Goal: Information Seeking & Learning: Learn about a topic

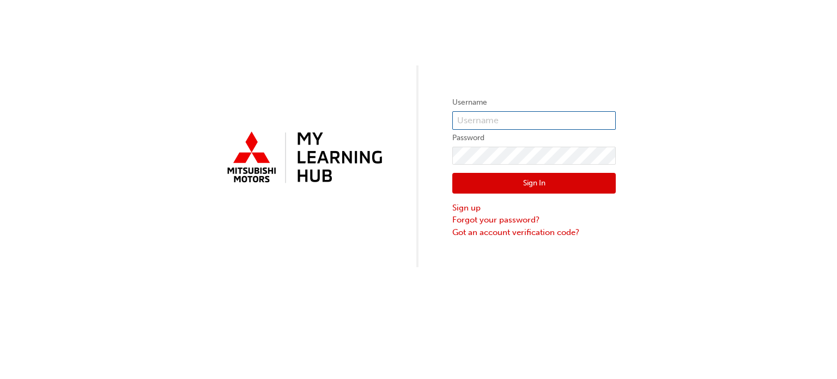
click at [528, 118] on input "text" at bounding box center [533, 120] width 163 height 19
type input "0005965264"
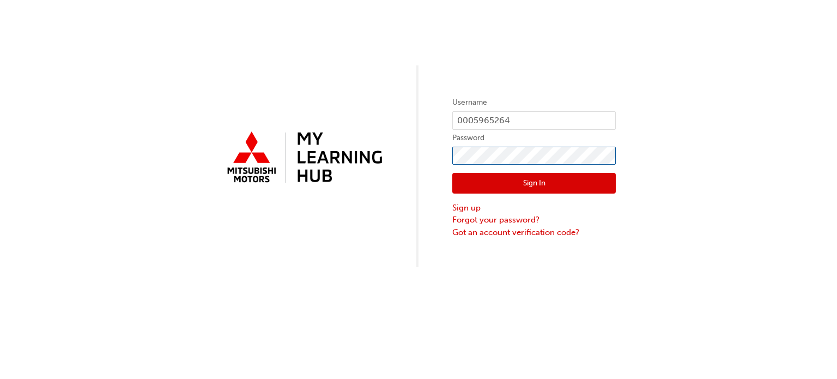
click button "Sign In" at bounding box center [533, 183] width 163 height 21
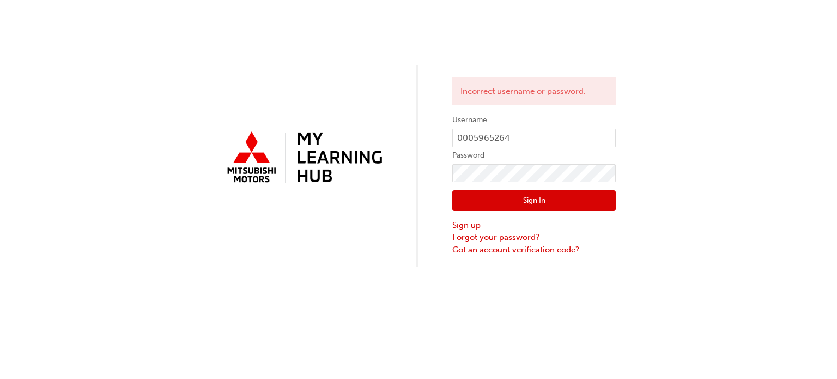
click at [506, 209] on button "Sign In" at bounding box center [533, 200] width 163 height 21
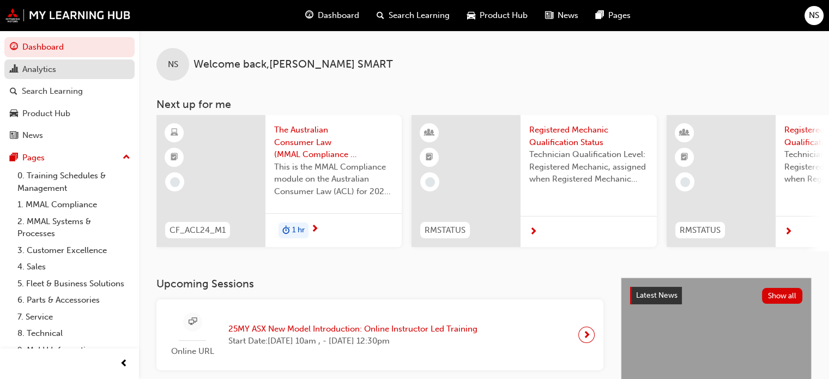
click at [53, 69] on div "Analytics" at bounding box center [39, 69] width 34 height 13
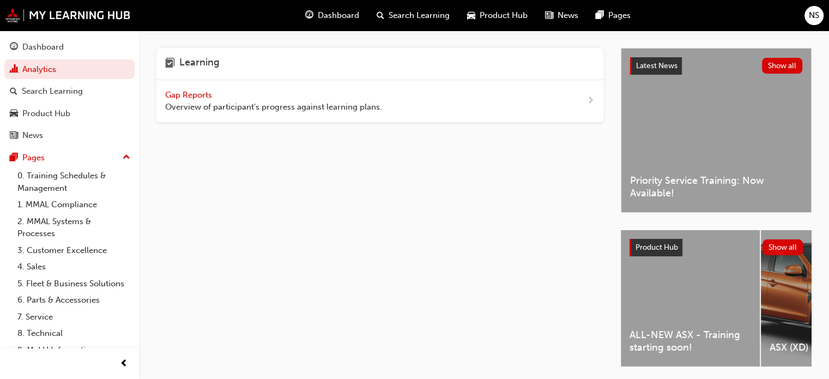
click at [193, 89] on div "Gap Reports Overview of participant's progress against learning plans." at bounding box center [273, 101] width 217 height 25
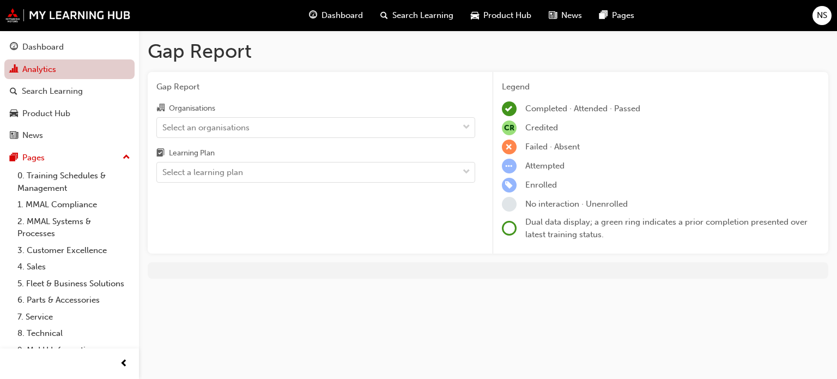
click at [16, 65] on span "chart-icon" at bounding box center [14, 70] width 8 height 10
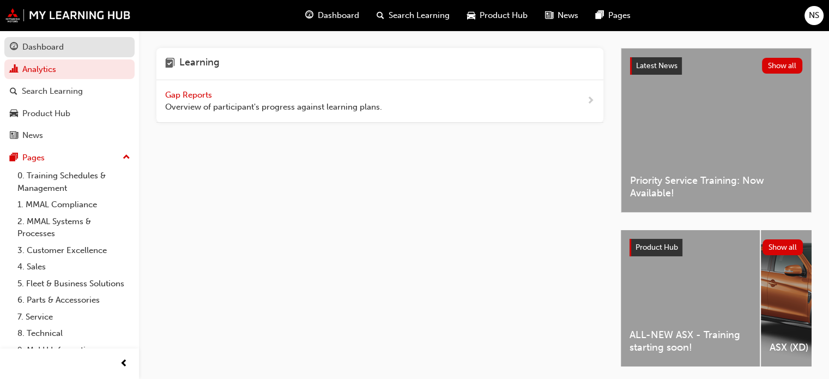
click at [31, 54] on link "Dashboard" at bounding box center [69, 47] width 130 height 20
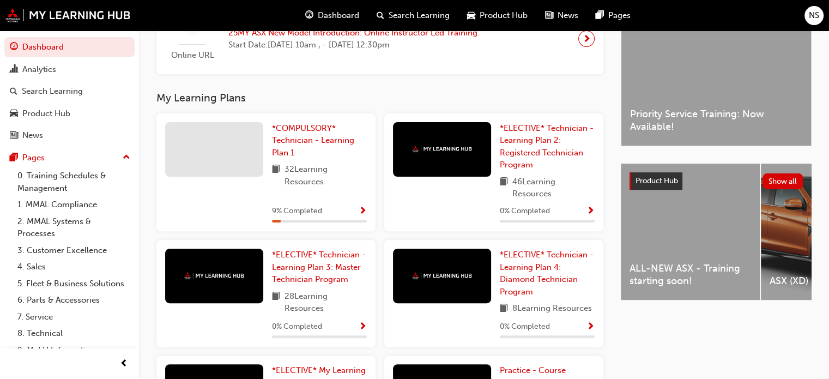
scroll to position [316, 0]
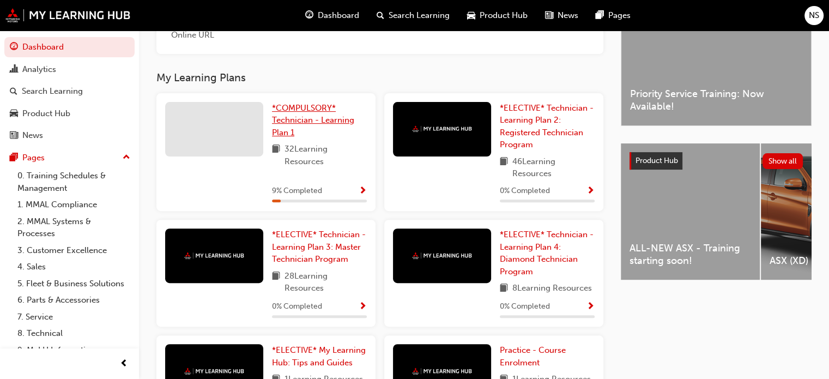
click at [340, 108] on link "*COMPULSORY* Technician - Learning Plan 1" at bounding box center [319, 120] width 95 height 37
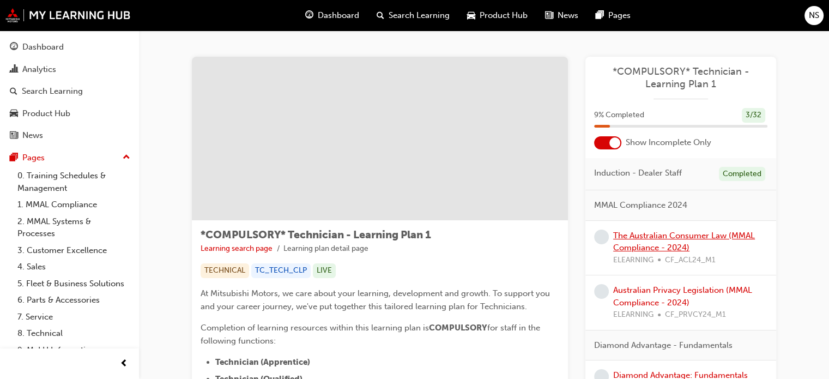
click at [716, 234] on link "The Australian Consumer Law (MMAL Compliance - 2024)" at bounding box center [684, 241] width 142 height 22
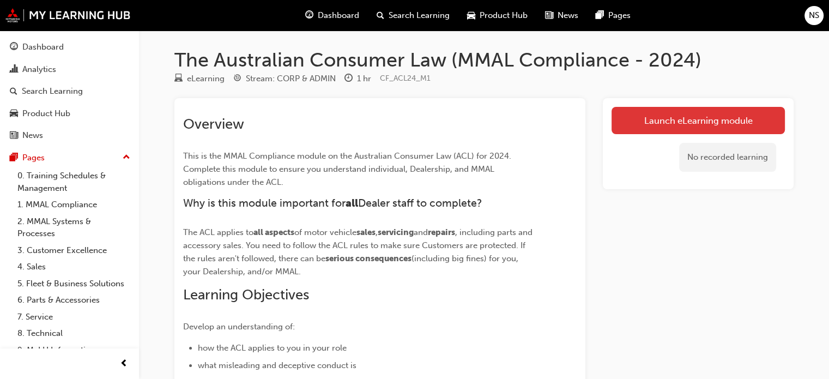
click at [732, 119] on link "Launch eLearning module" at bounding box center [697, 120] width 173 height 27
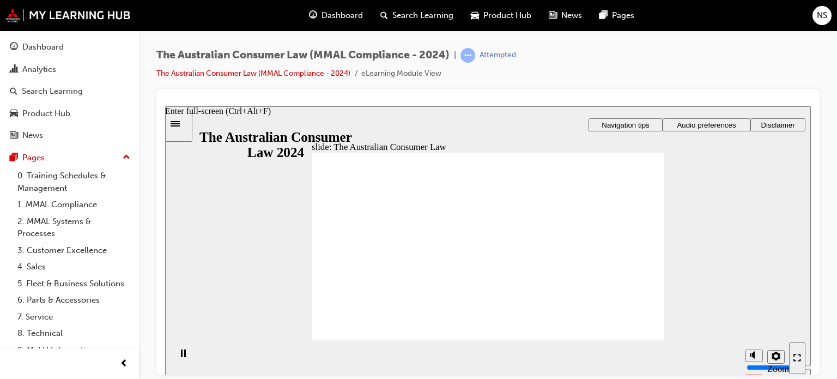
click at [801, 362] on div "Enter full-screen (Ctrl+Alt+F)" at bounding box center [797, 357] width 8 height 9
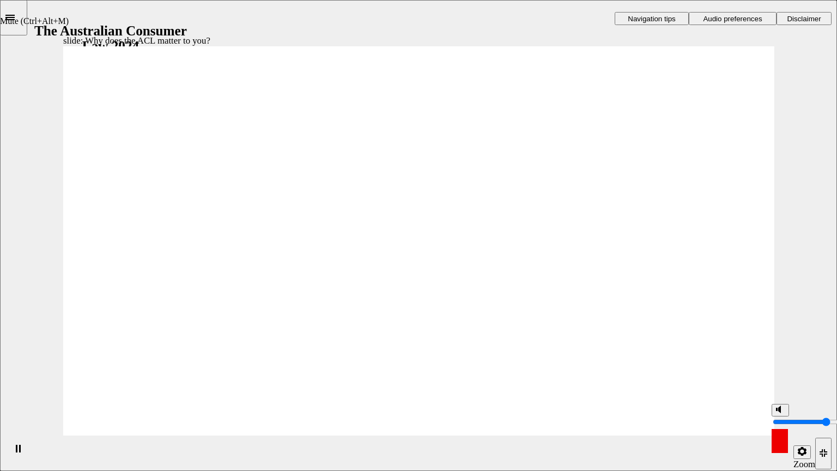
click at [779, 378] on icon "Mute (Ctrl+Alt+M)" at bounding box center [780, 409] width 9 height 8
click at [779, 378] on circle "Unmute (Ctrl+Alt+M)" at bounding box center [781, 410] width 4 height 4
click at [779, 378] on circle "Mute (Ctrl+Alt+M)" at bounding box center [781, 410] width 4 height 4
type input "0"
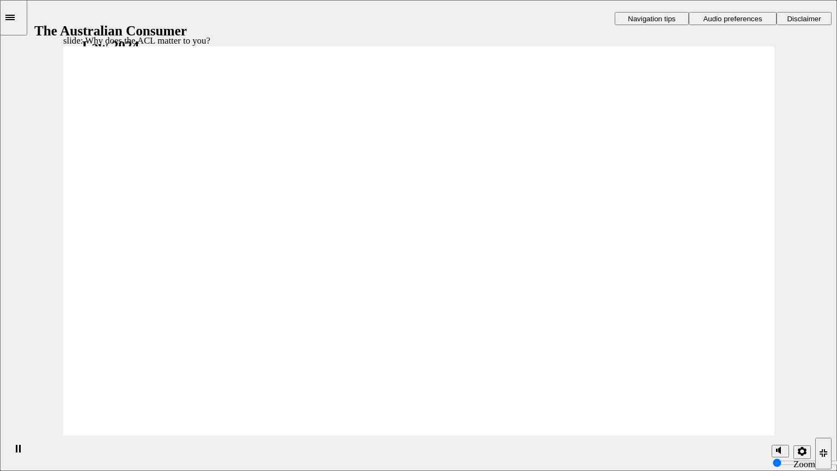
radio input "true"
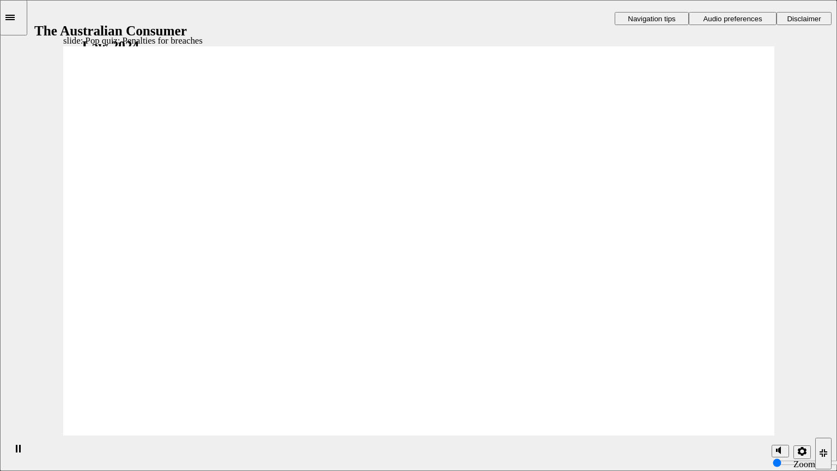
drag, startPoint x: 746, startPoint y: 394, endPoint x: 740, endPoint y: 396, distance: 6.2
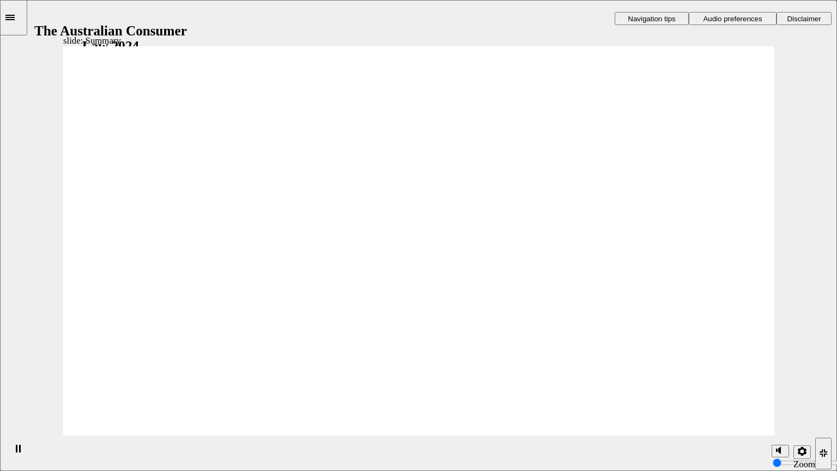
drag, startPoint x: 453, startPoint y: 207, endPoint x: 477, endPoint y: 238, distance: 38.8
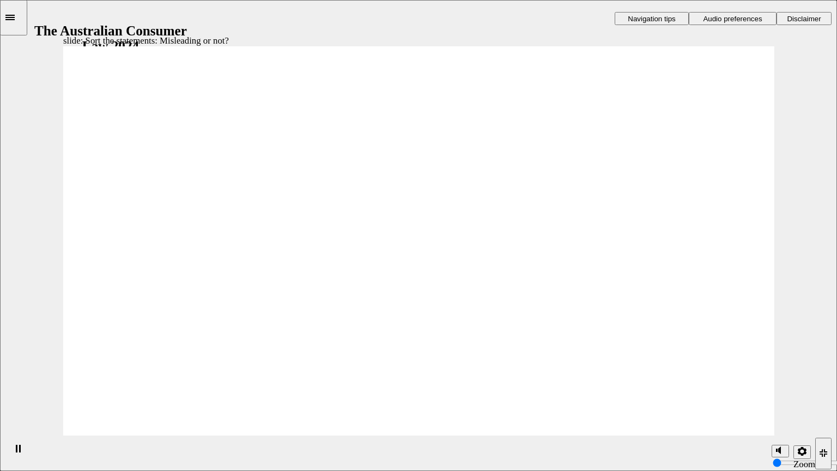
drag, startPoint x: 433, startPoint y: 182, endPoint x: 544, endPoint y: 264, distance: 138.3
drag, startPoint x: 546, startPoint y: 273, endPoint x: 289, endPoint y: 285, distance: 258.0
drag, startPoint x: 398, startPoint y: 201, endPoint x: 528, endPoint y: 284, distance: 154.6
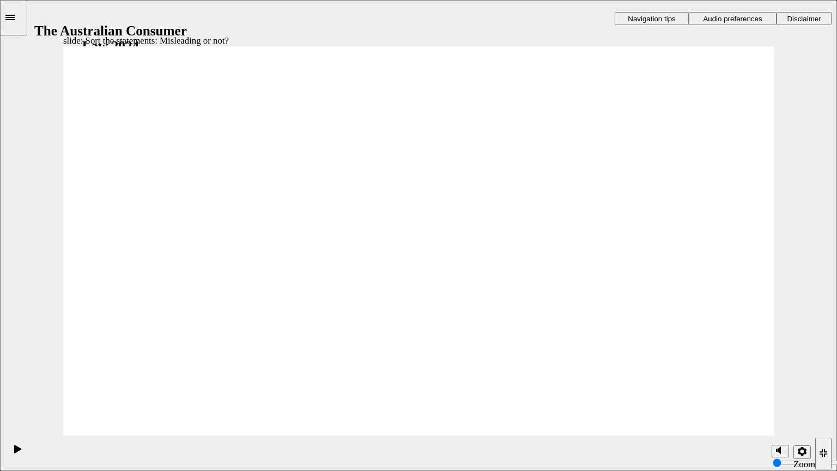
drag, startPoint x: 407, startPoint y: 188, endPoint x: 322, endPoint y: 258, distance: 110.3
drag, startPoint x: 394, startPoint y: 226, endPoint x: 500, endPoint y: 261, distance: 111.5
drag, startPoint x: 418, startPoint y: 198, endPoint x: 526, endPoint y: 280, distance: 135.8
drag, startPoint x: 406, startPoint y: 210, endPoint x: 285, endPoint y: 287, distance: 143.3
drag, startPoint x: 422, startPoint y: 208, endPoint x: 332, endPoint y: 276, distance: 112.8
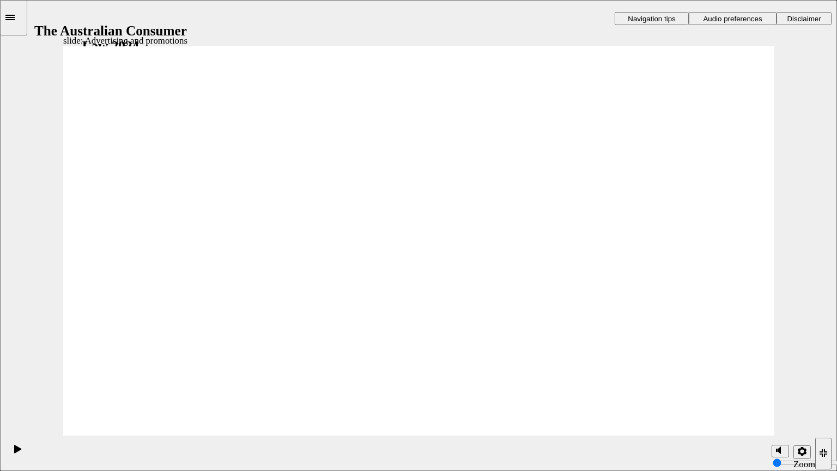
drag, startPoint x: 671, startPoint y: 165, endPoint x: 656, endPoint y: 174, distance: 17.4
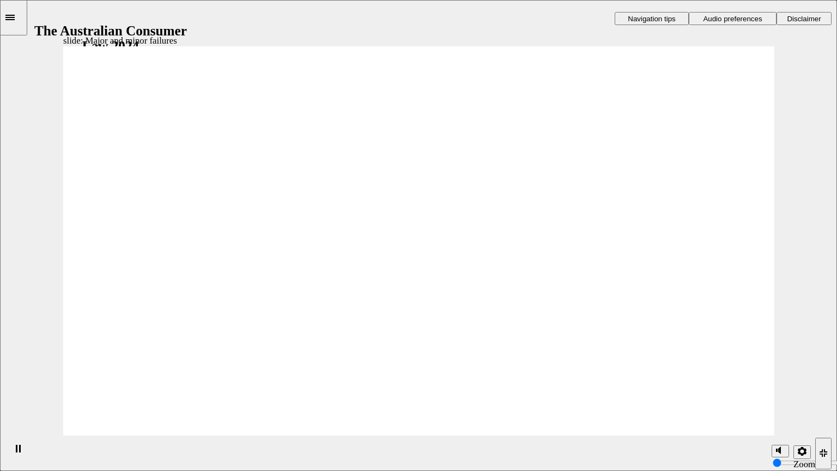
drag, startPoint x: 409, startPoint y: 183, endPoint x: 536, endPoint y: 277, distance: 158.2
drag, startPoint x: 436, startPoint y: 216, endPoint x: 297, endPoint y: 303, distance: 163.3
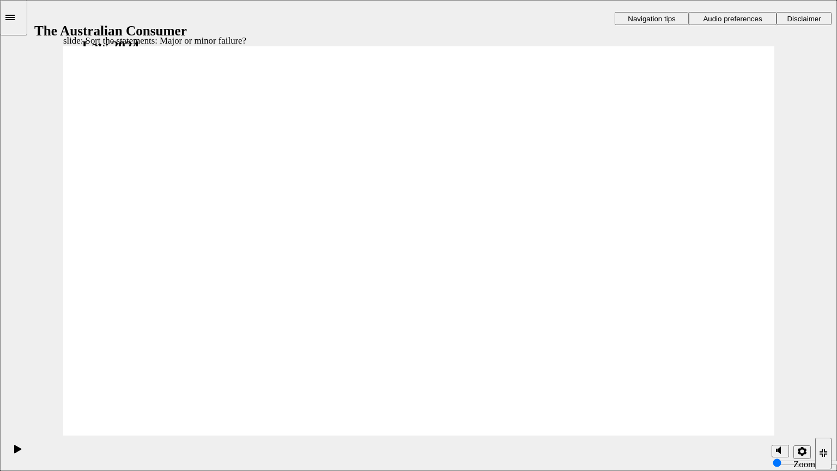
drag, startPoint x: 402, startPoint y: 194, endPoint x: 540, endPoint y: 270, distance: 157.5
drag, startPoint x: 464, startPoint y: 181, endPoint x: 344, endPoint y: 255, distance: 140.9
drag, startPoint x: 416, startPoint y: 191, endPoint x: 320, endPoint y: 271, distance: 124.2
drag, startPoint x: 404, startPoint y: 192, endPoint x: 540, endPoint y: 269, distance: 156.4
drag, startPoint x: 630, startPoint y: 314, endPoint x: 352, endPoint y: 324, distance: 278.1
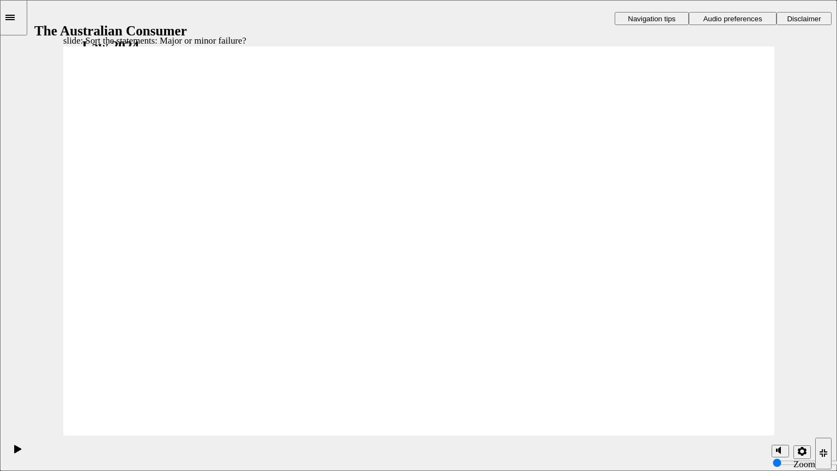
drag, startPoint x: 401, startPoint y: 200, endPoint x: 320, endPoint y: 288, distance: 119.2
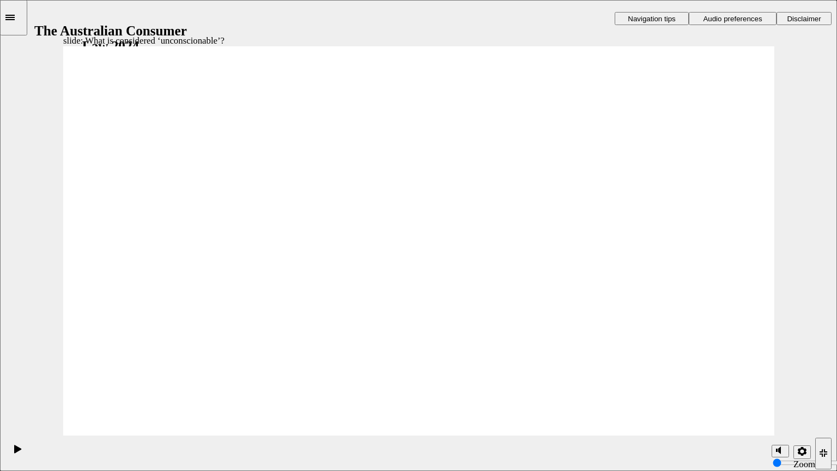
drag, startPoint x: 412, startPoint y: 179, endPoint x: 333, endPoint y: 281, distance: 129.4
drag, startPoint x: 368, startPoint y: 204, endPoint x: 235, endPoint y: 301, distance: 164.2
drag, startPoint x: 371, startPoint y: 192, endPoint x: 587, endPoint y: 275, distance: 231.1
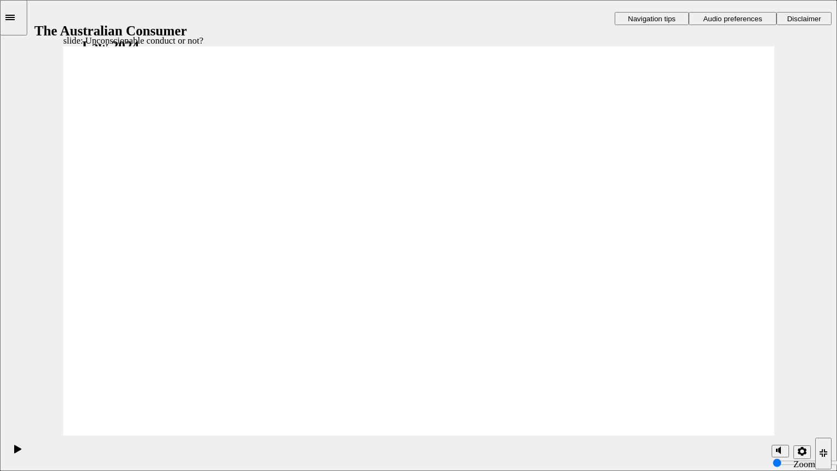
drag, startPoint x: 424, startPoint y: 203, endPoint x: 293, endPoint y: 303, distance: 165.2
drag, startPoint x: 393, startPoint y: 203, endPoint x: 254, endPoint y: 292, distance: 165.2
drag, startPoint x: 405, startPoint y: 205, endPoint x: 270, endPoint y: 296, distance: 162.9
drag, startPoint x: 393, startPoint y: 204, endPoint x: 581, endPoint y: 272, distance: 200.4
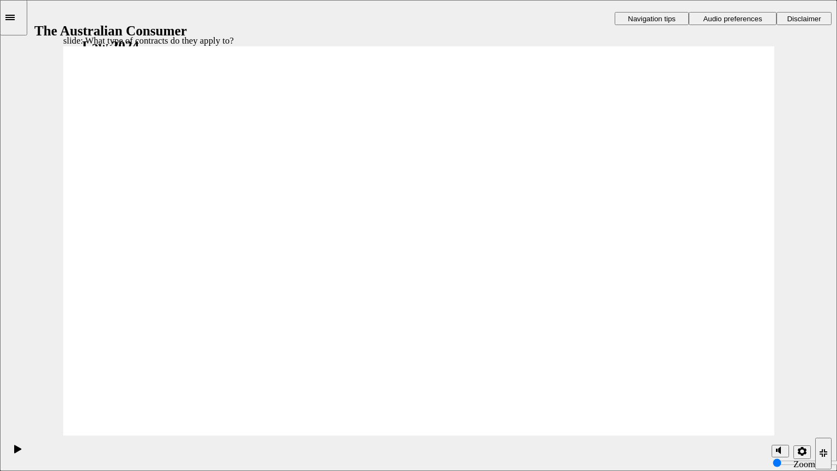
drag, startPoint x: 453, startPoint y: 209, endPoint x: 632, endPoint y: 327, distance: 214.0
drag, startPoint x: 436, startPoint y: 174, endPoint x: 236, endPoint y: 327, distance: 251.5
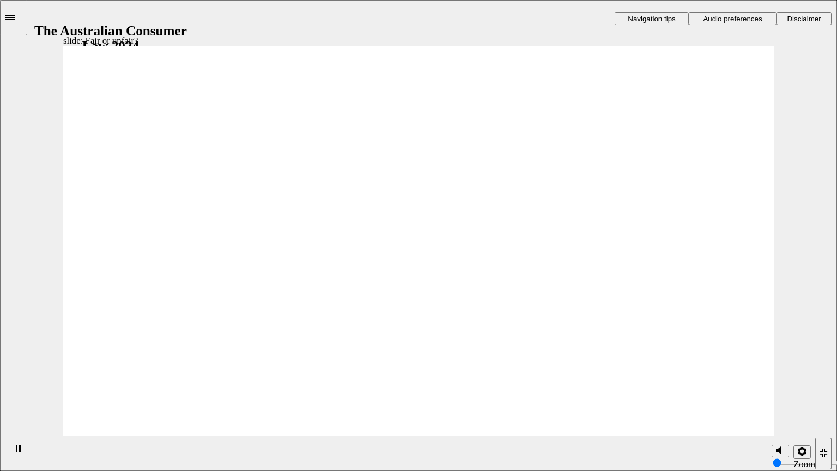
drag, startPoint x: 375, startPoint y: 204, endPoint x: 610, endPoint y: 309, distance: 257.1
drag, startPoint x: 443, startPoint y: 211, endPoint x: 658, endPoint y: 330, distance: 245.8
drag, startPoint x: 434, startPoint y: 195, endPoint x: 645, endPoint y: 315, distance: 243.3
drag, startPoint x: 432, startPoint y: 203, endPoint x: 237, endPoint y: 323, distance: 228.5
drag, startPoint x: 416, startPoint y: 190, endPoint x: 622, endPoint y: 299, distance: 233.2
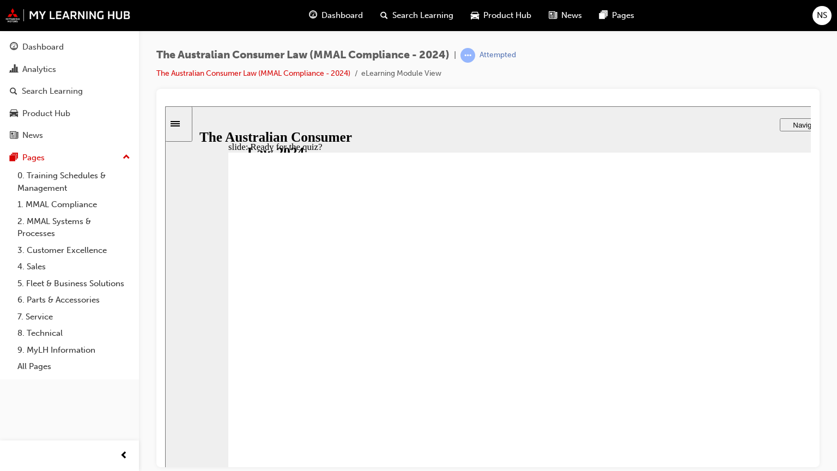
radio input "true"
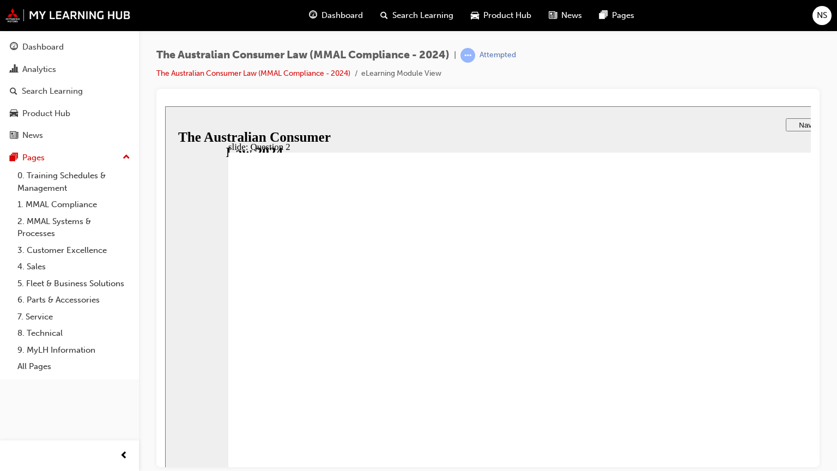
radio input "true"
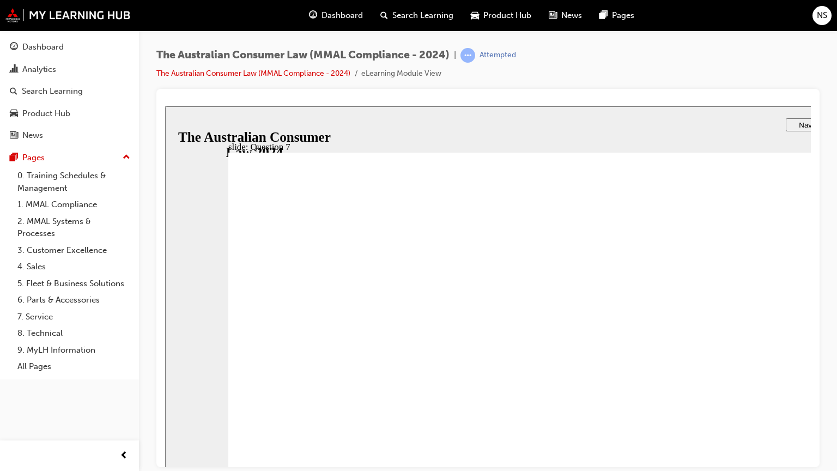
checkbox input "true"
radio input "true"
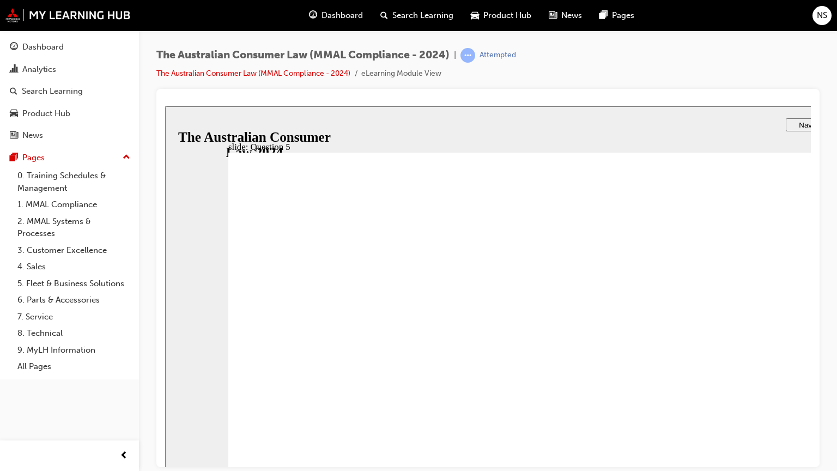
checkbox input "true"
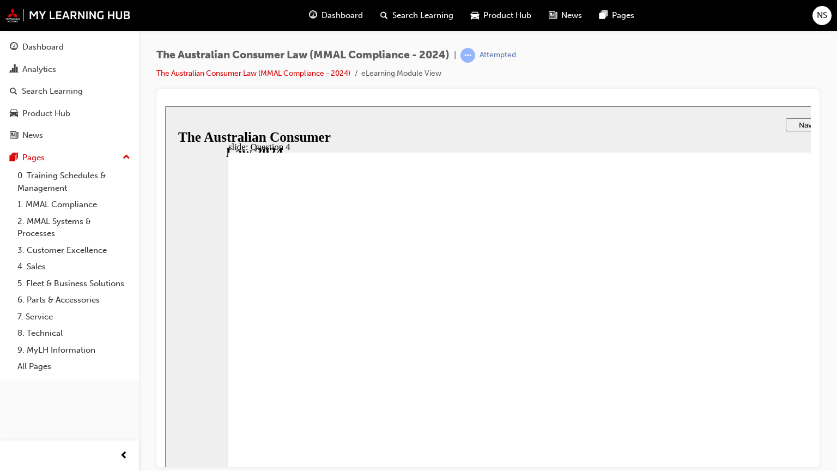
checkbox input "true"
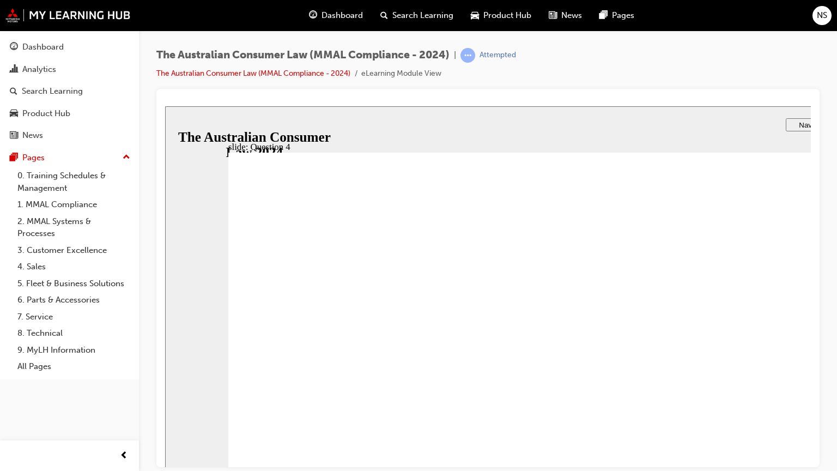
radio input "true"
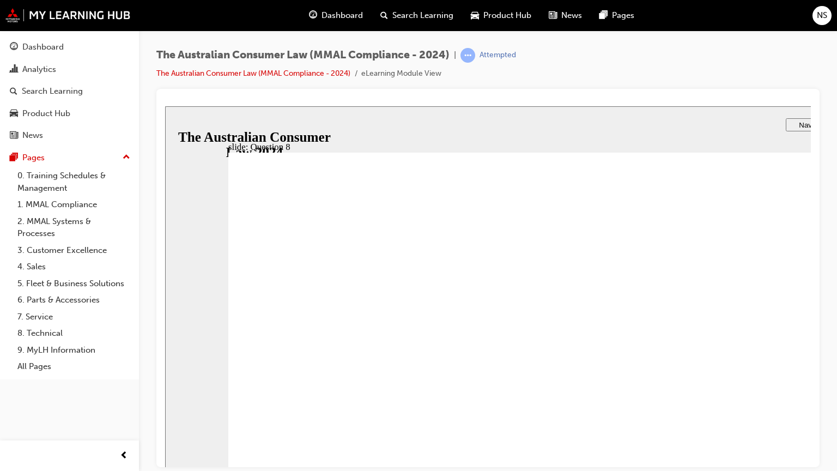
radio input "true"
checkbox input "true"
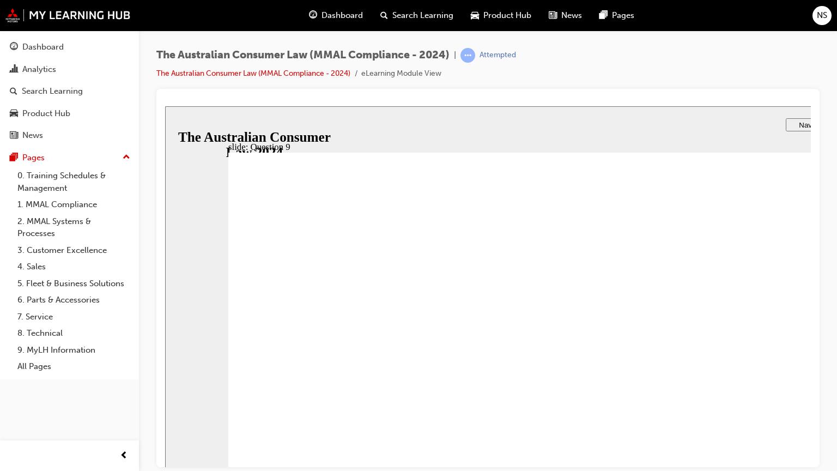
checkbox input "true"
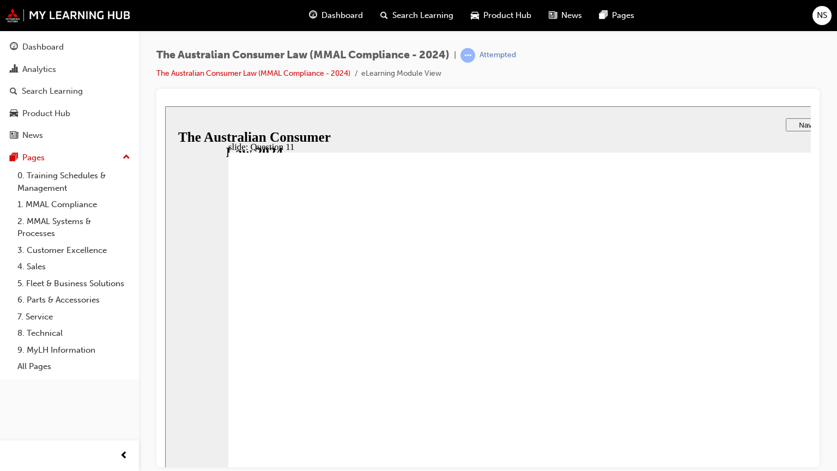
checkbox input "true"
radio input "true"
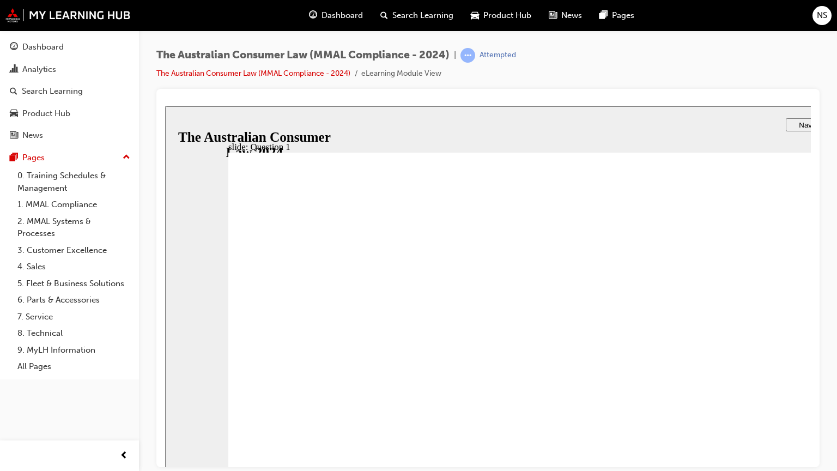
checkbox input "true"
checkbox input "false"
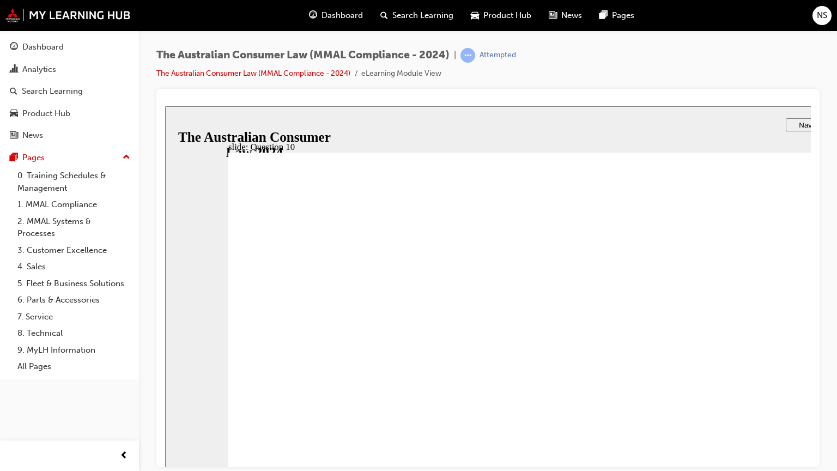
checkbox input "true"
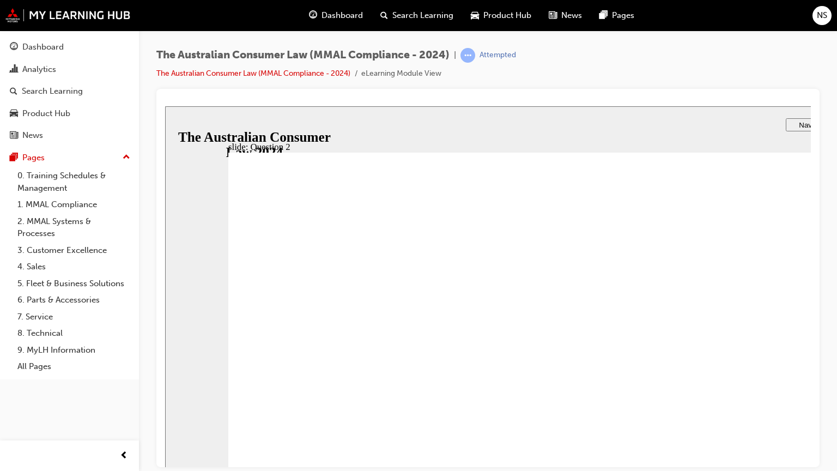
drag, startPoint x: 791, startPoint y: 525, endPoint x: 657, endPoint y: 478, distance: 142.0
radio input "true"
drag, startPoint x: 883, startPoint y: 540, endPoint x: 878, endPoint y: 529, distance: 12.7
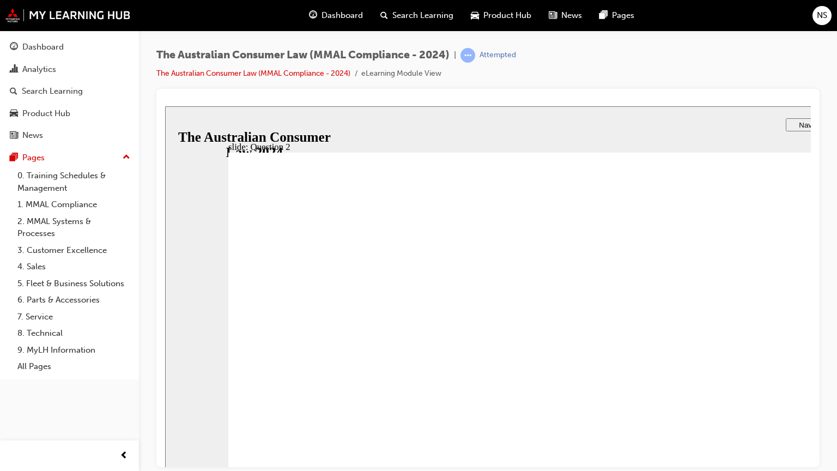
click at [836, 470] on div "slide: Question 2 Rectangle 1 That's right. tick icon 1 Rectangle 1 Rectangle 3…" at bounding box center [583, 341] width 837 height 471
checkbox input "true"
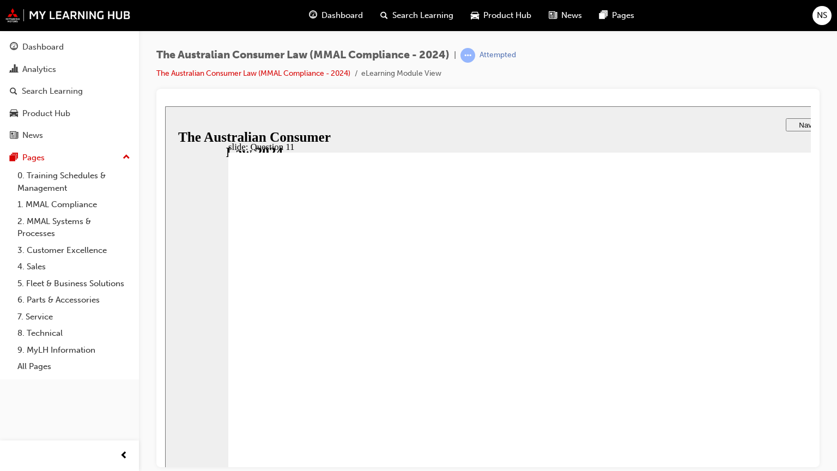
checkbox input "true"
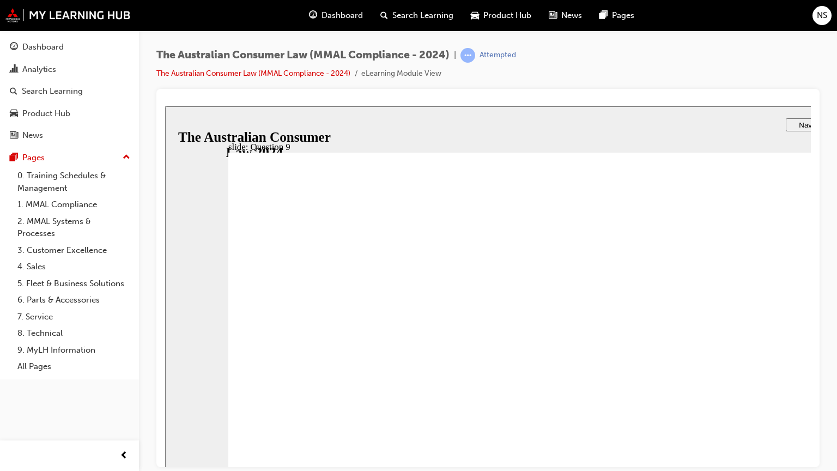
radio input "true"
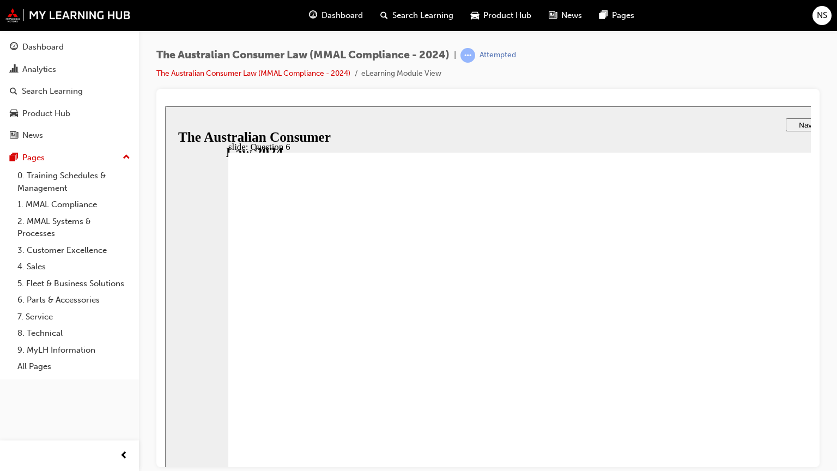
radio input "true"
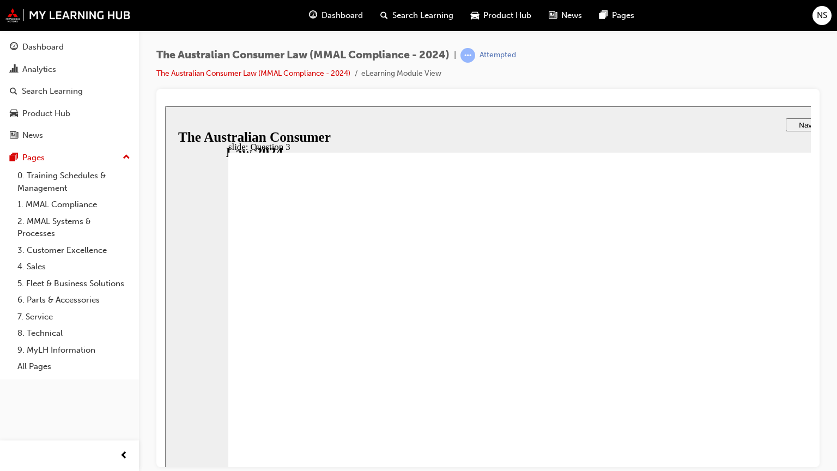
checkbox input "true"
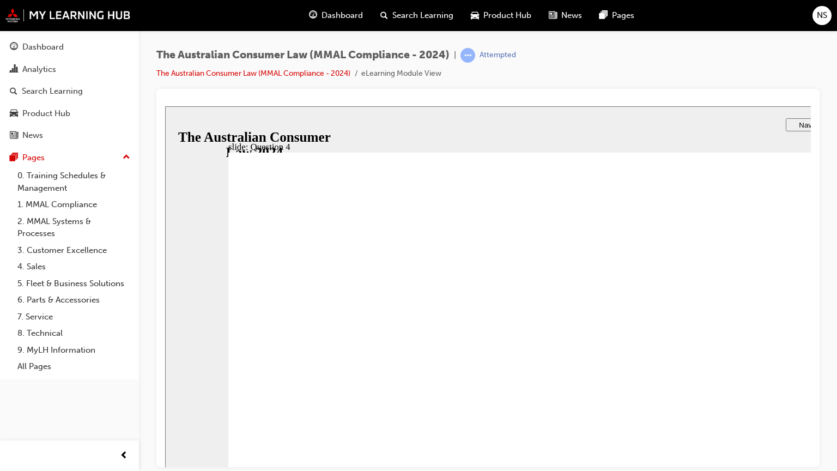
radio input "false"
radio input "true"
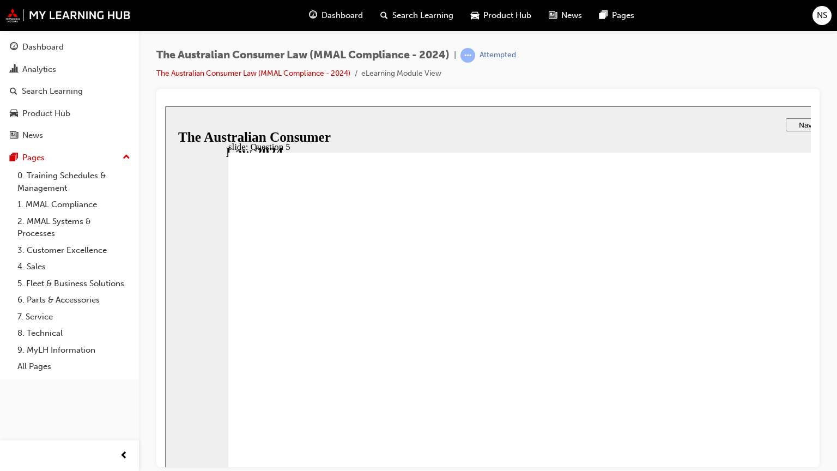
checkbox input "true"
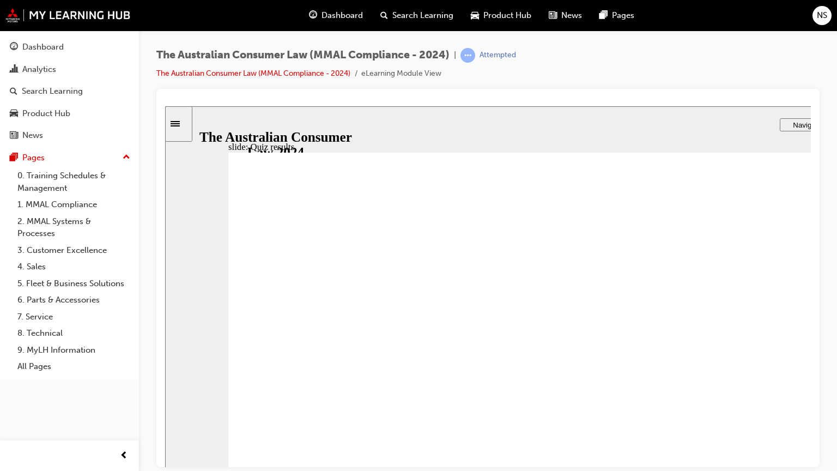
radio input "true"
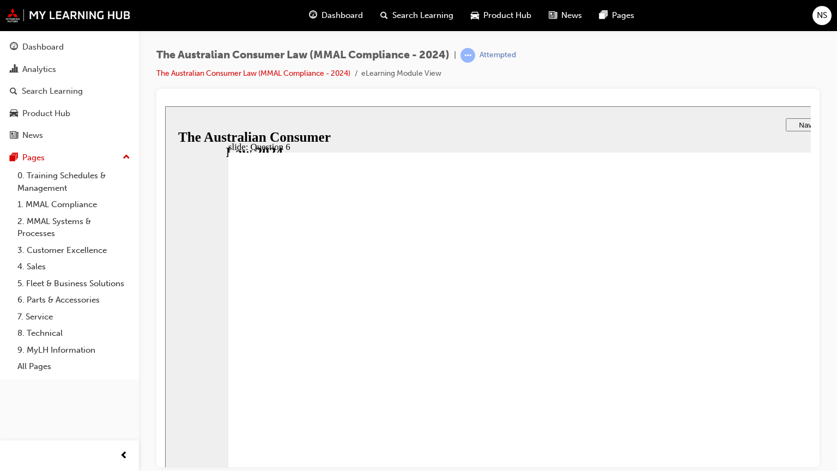
checkbox input "true"
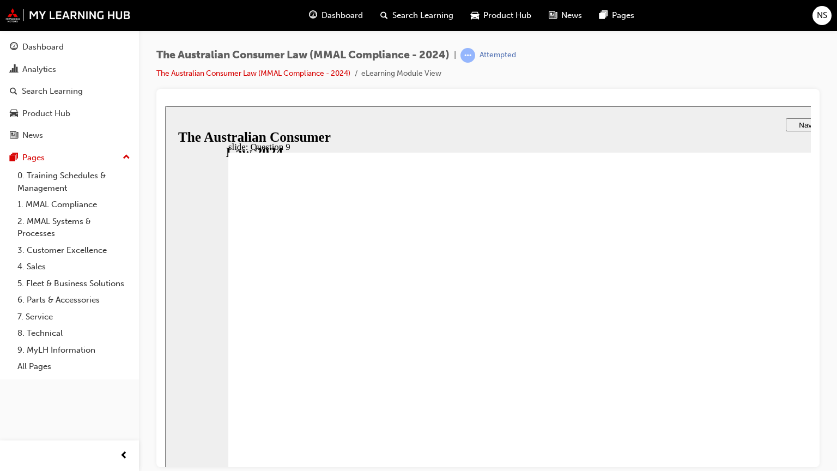
radio input "true"
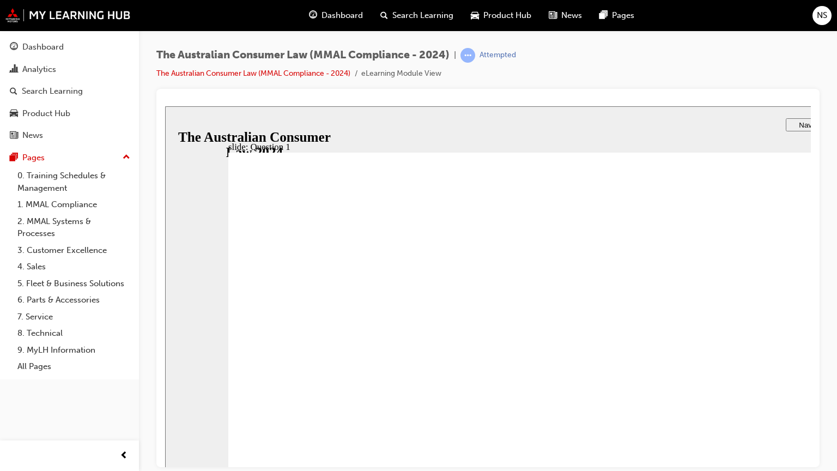
radio input "true"
checkbox input "true"
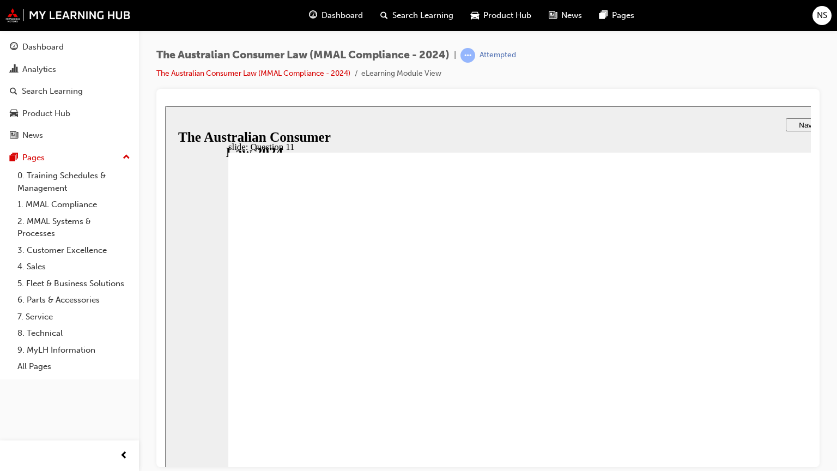
checkbox input "true"
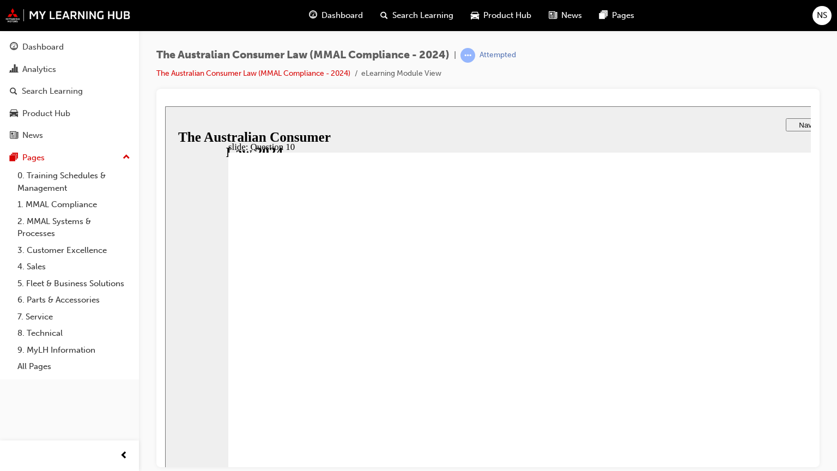
radio input "true"
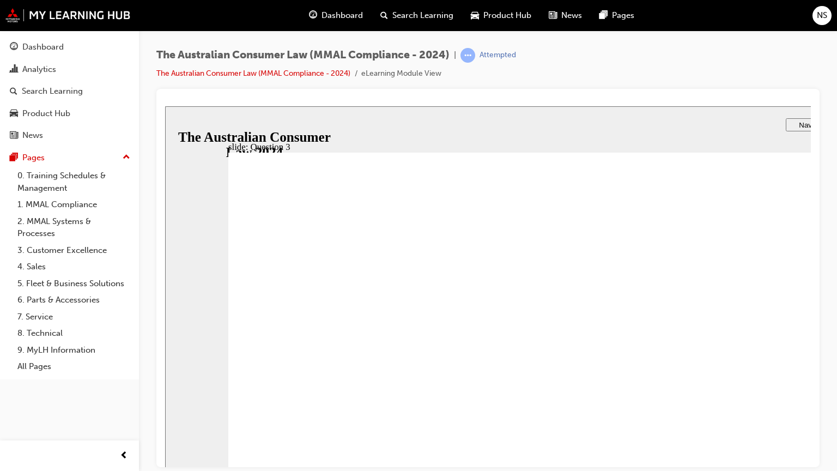
radio input "true"
checkbox input "true"
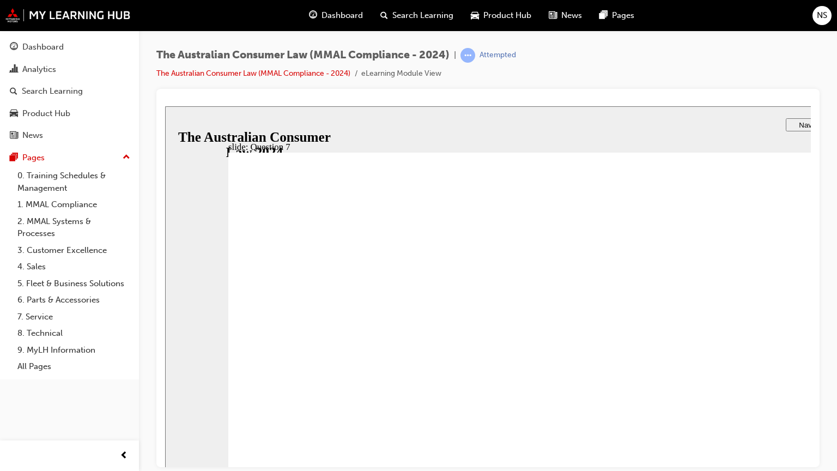
checkbox input "true"
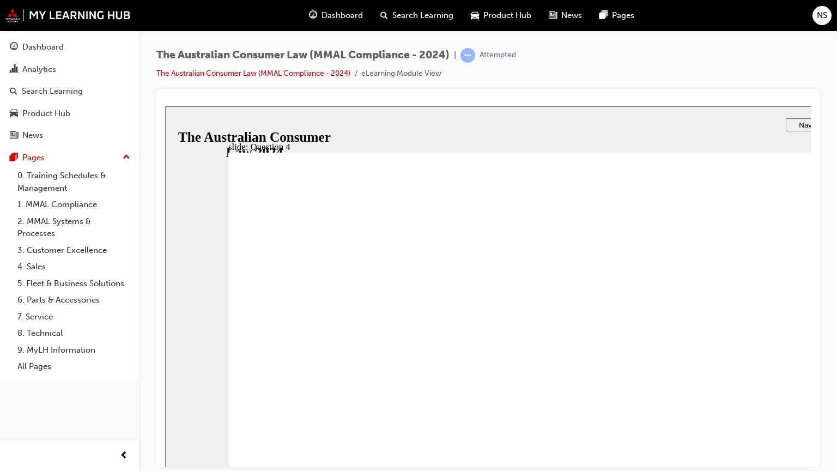
checkbox input "true"
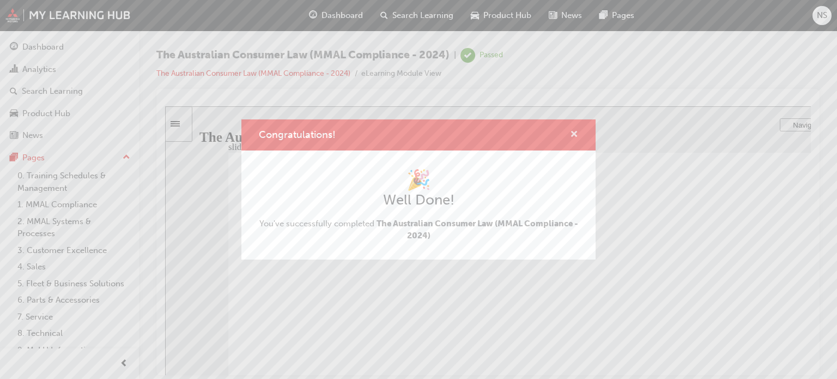
click at [570, 131] on button "Congratulations!" at bounding box center [574, 135] width 8 height 14
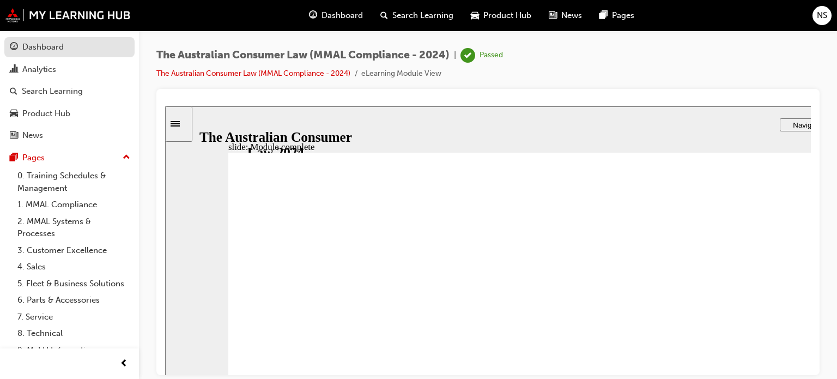
click at [60, 43] on div "Dashboard" at bounding box center [42, 47] width 41 height 13
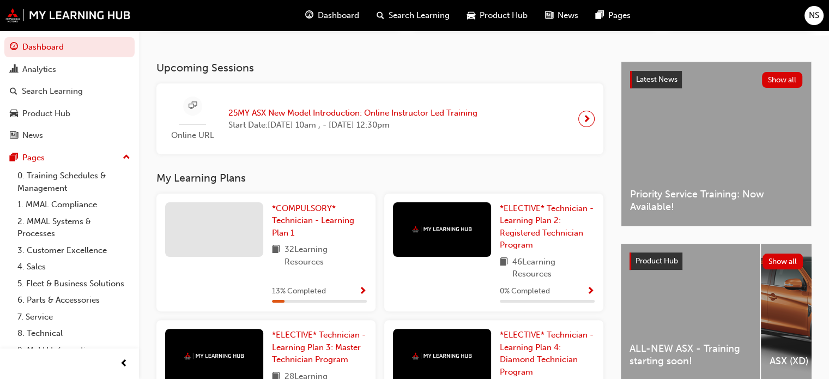
scroll to position [318, 0]
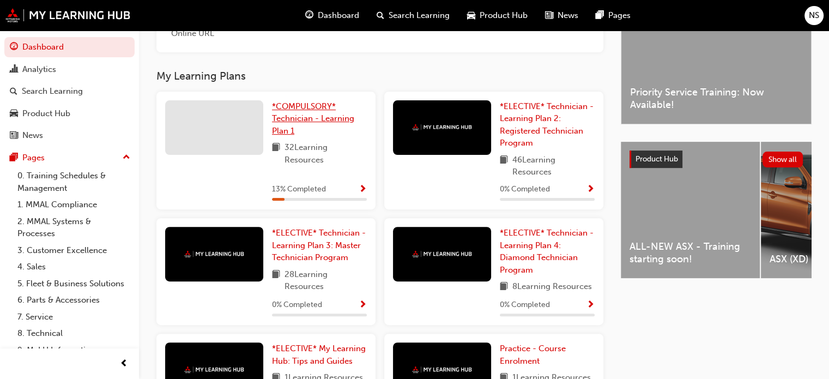
click at [294, 131] on link "*COMPULSORY* Technician - Learning Plan 1" at bounding box center [319, 118] width 95 height 37
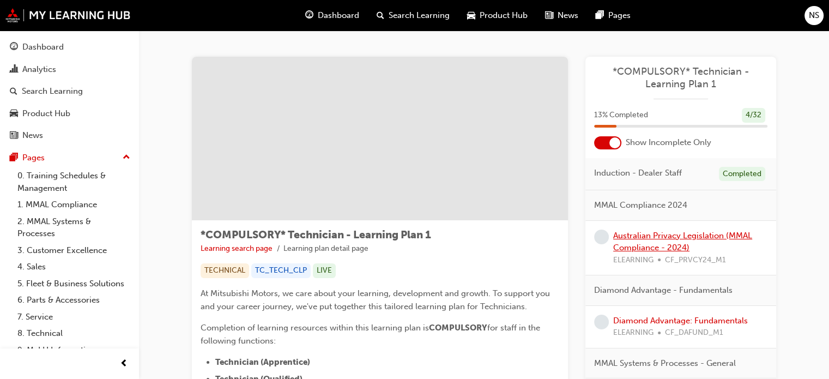
click at [655, 236] on link "Australian Privacy Legislation (MMAL Compliance - 2024)" at bounding box center [682, 241] width 139 height 22
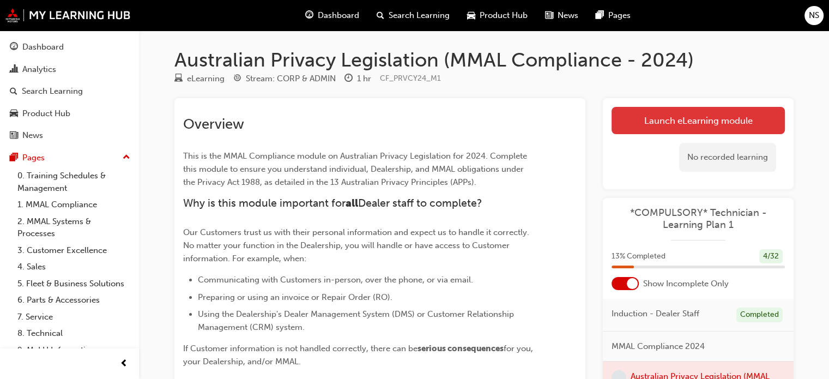
click at [697, 117] on link "Launch eLearning module" at bounding box center [697, 120] width 173 height 27
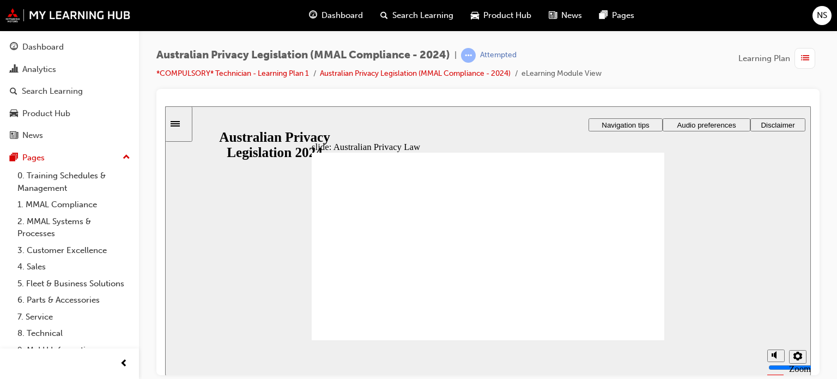
click at [635, 123] on span "Navigation tips" at bounding box center [625, 124] width 47 height 8
click at [722, 126] on span "Audio preferences" at bounding box center [706, 124] width 59 height 8
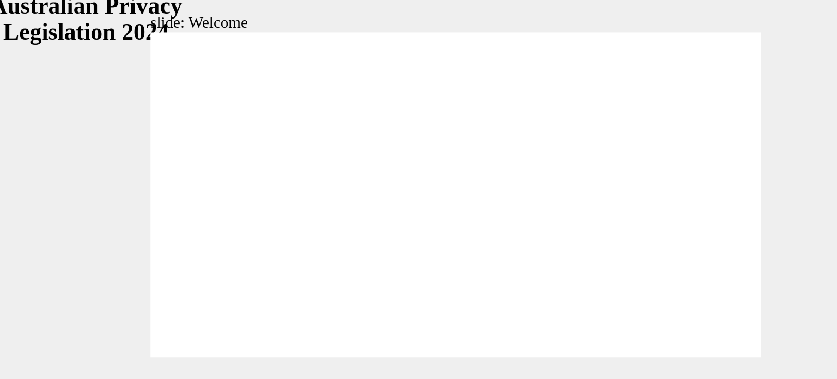
checkbox input "true"
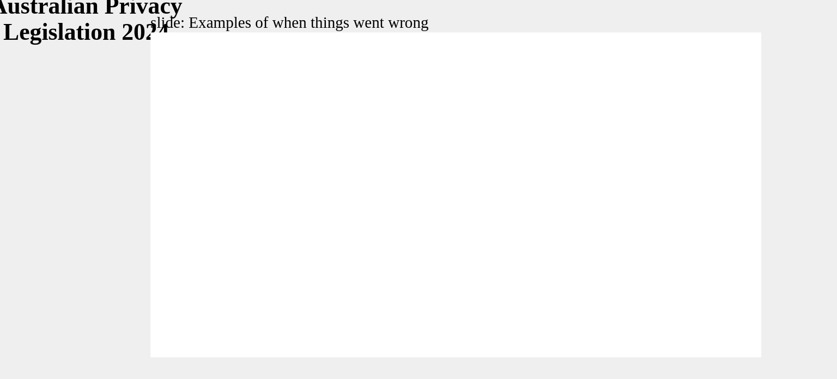
radio input "true"
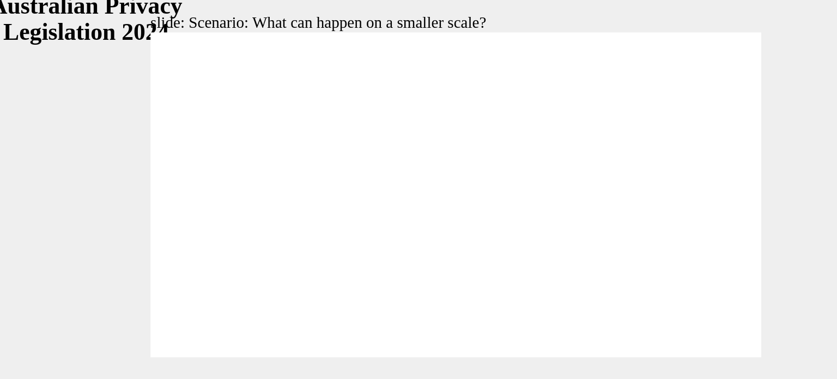
radio input "true"
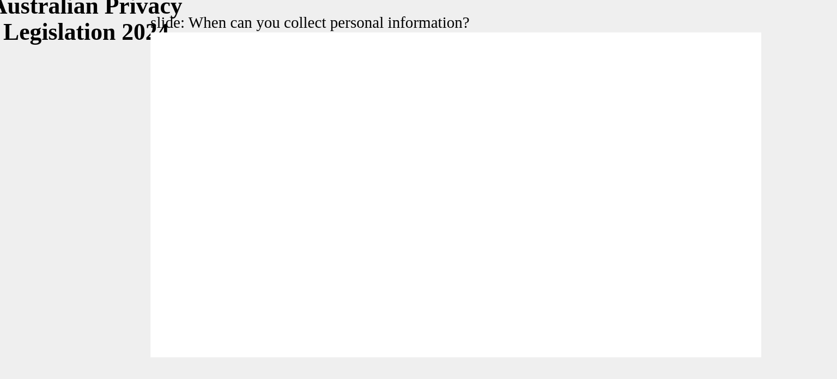
drag, startPoint x: 240, startPoint y: 95, endPoint x: 326, endPoint y: 144, distance: 98.6
drag, startPoint x: 255, startPoint y: 87, endPoint x: 150, endPoint y: 122, distance: 111.0
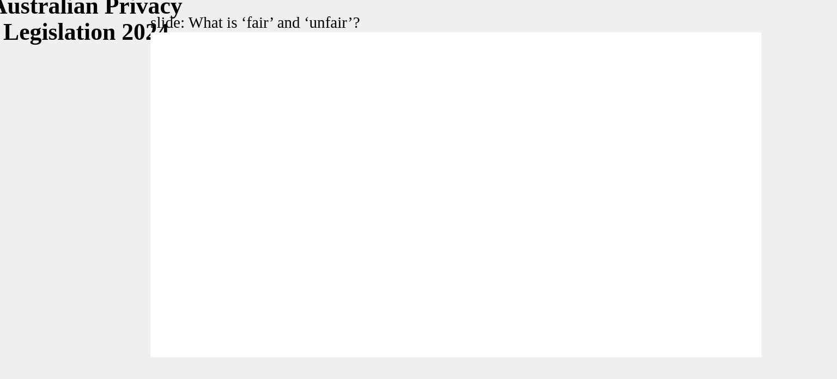
drag, startPoint x: 216, startPoint y: 73, endPoint x: 280, endPoint y: 117, distance: 78.0
drag, startPoint x: 233, startPoint y: 71, endPoint x: 294, endPoint y: 119, distance: 77.7
drag, startPoint x: 240, startPoint y: 83, endPoint x: 142, endPoint y: 124, distance: 106.0
drag, startPoint x: 235, startPoint y: 80, endPoint x: 145, endPoint y: 136, distance: 105.2
drag, startPoint x: 242, startPoint y: 76, endPoint x: 319, endPoint y: 116, distance: 86.3
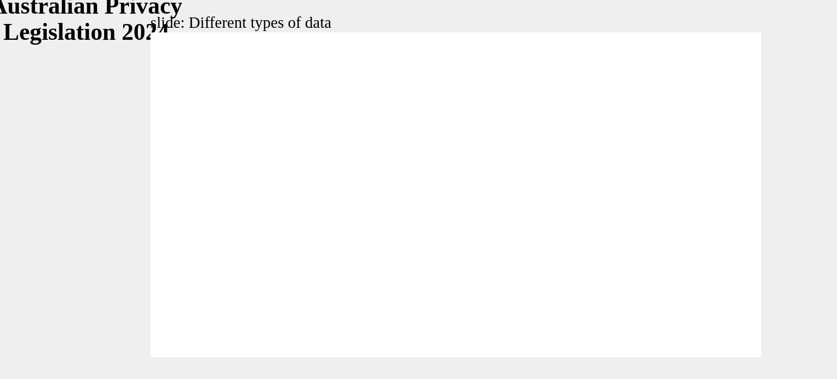
checkbox input "true"
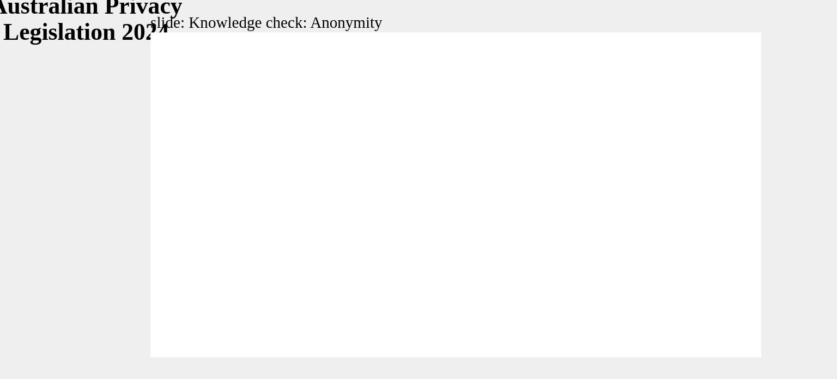
checkbox input "true"
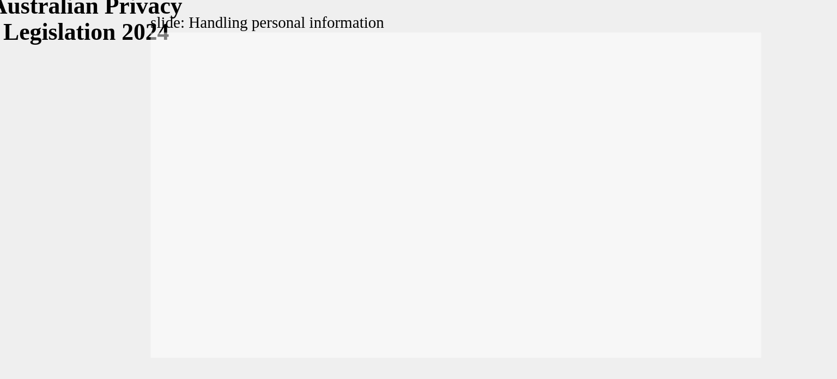
click at [367, 197] on div at bounding box center [219, 296] width 353 height 198
checkbox input "true"
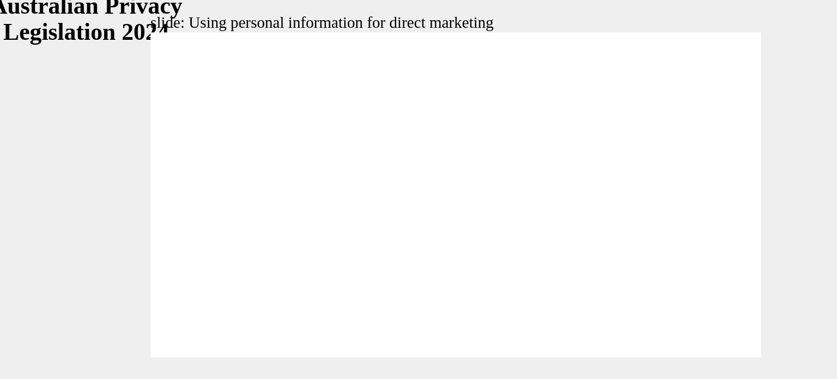
drag, startPoint x: 226, startPoint y: 65, endPoint x: 217, endPoint y: 65, distance: 8.7
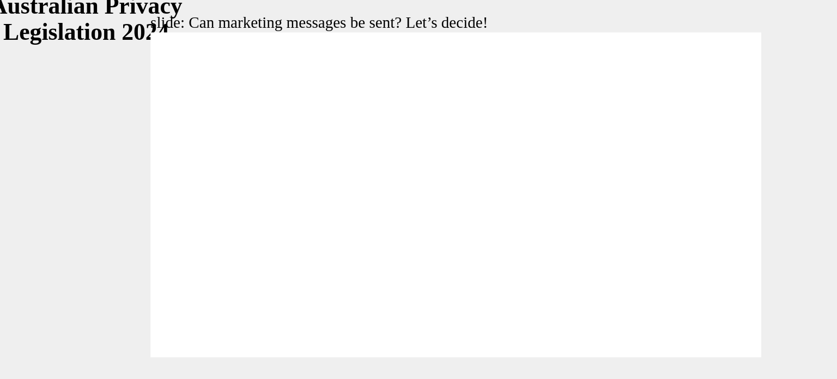
drag, startPoint x: 257, startPoint y: 54, endPoint x: 256, endPoint y: 60, distance: 5.5
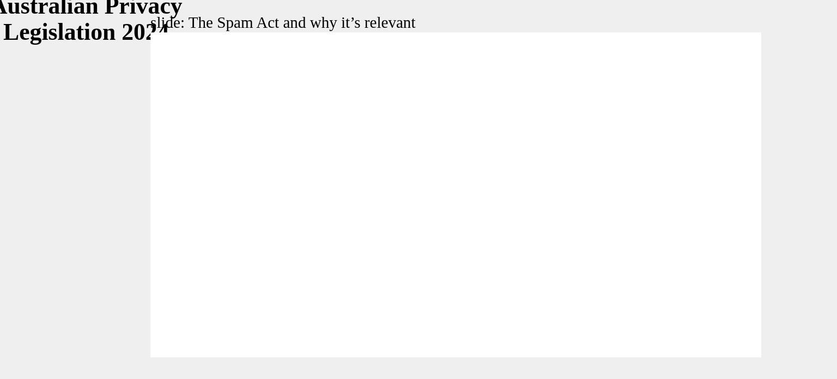
radio input "true"
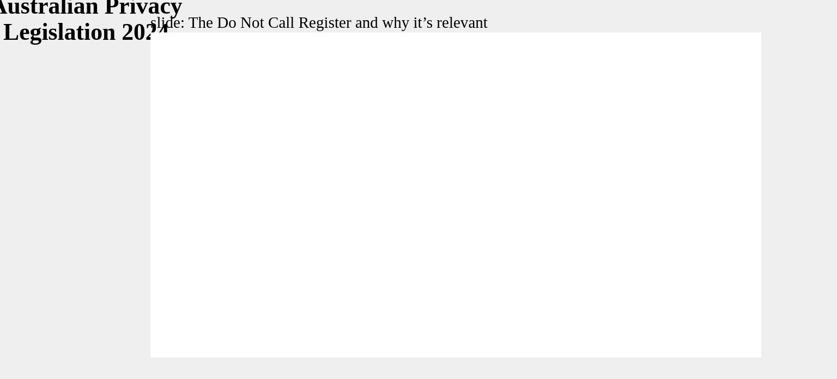
radio input "true"
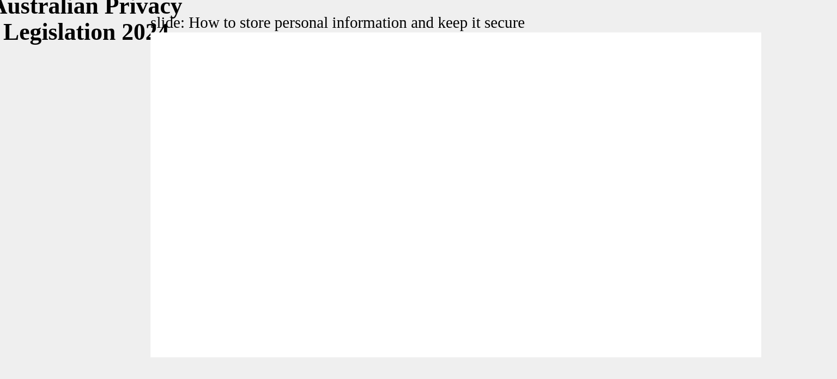
radio input "true"
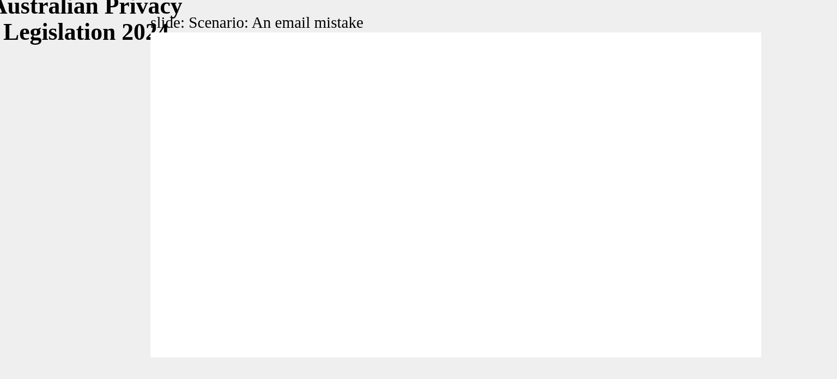
radio input "true"
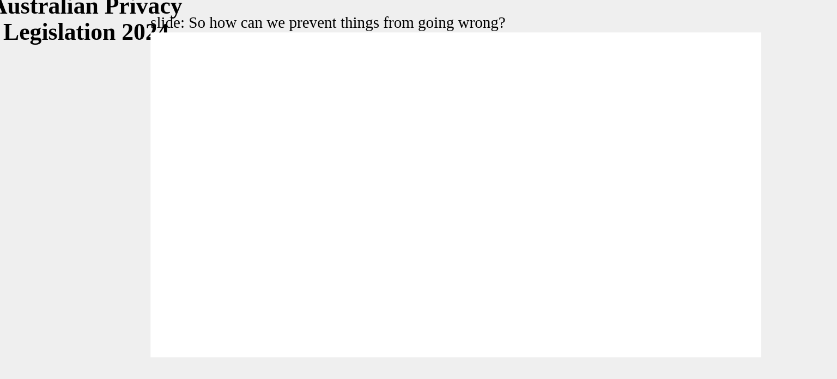
radio input "true"
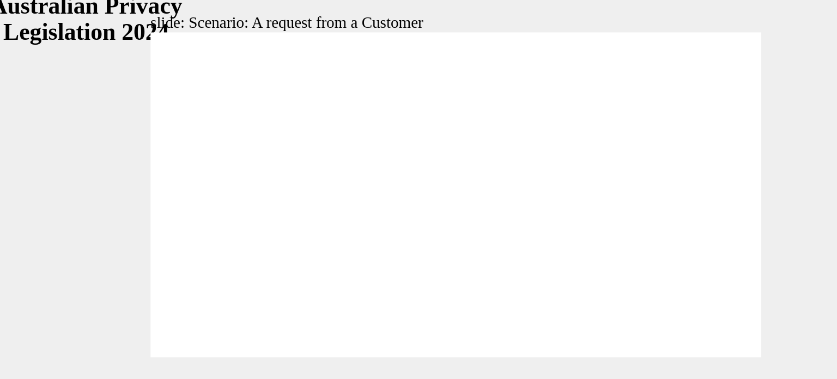
radio input "true"
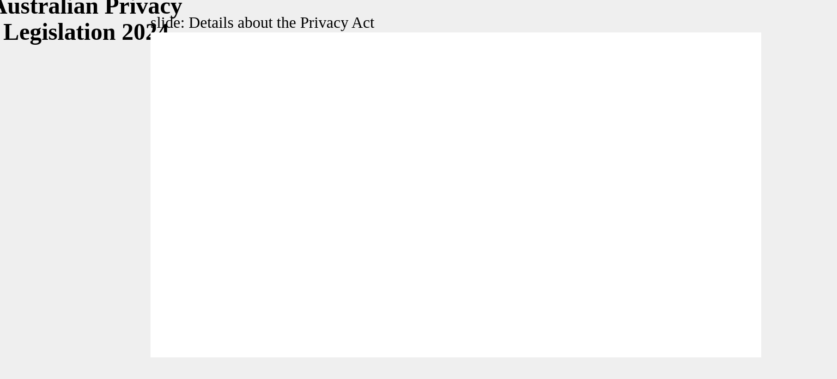
drag, startPoint x: 361, startPoint y: 176, endPoint x: 375, endPoint y: 177, distance: 14.7
click at [375, 197] on div at bounding box center [219, 296] width 353 height 198
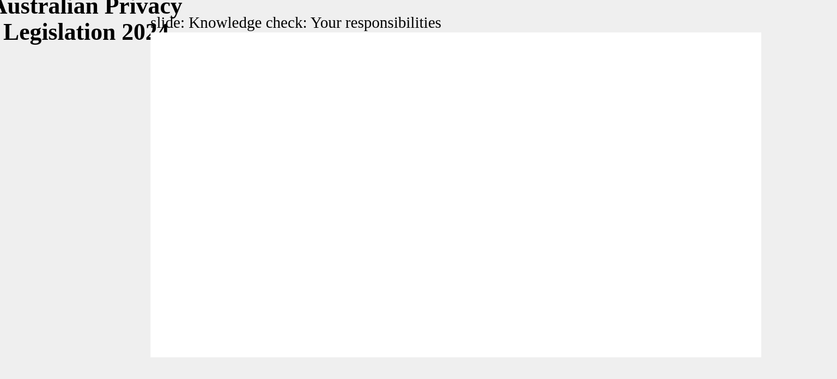
checkbox input "true"
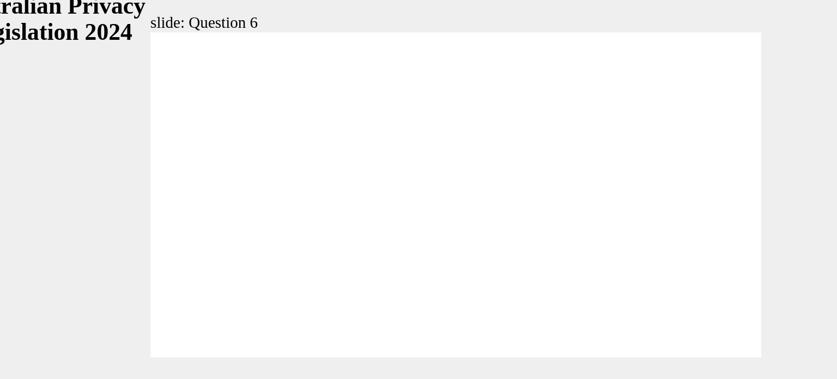
click at [365, 197] on div at bounding box center [219, 296] width 353 height 198
radio input "true"
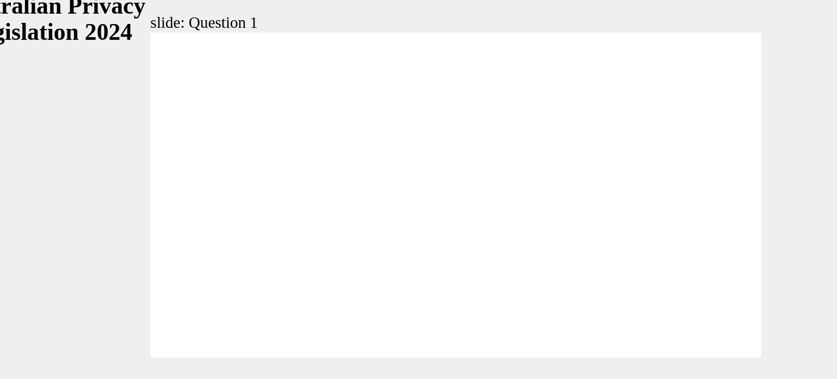
radio input "true"
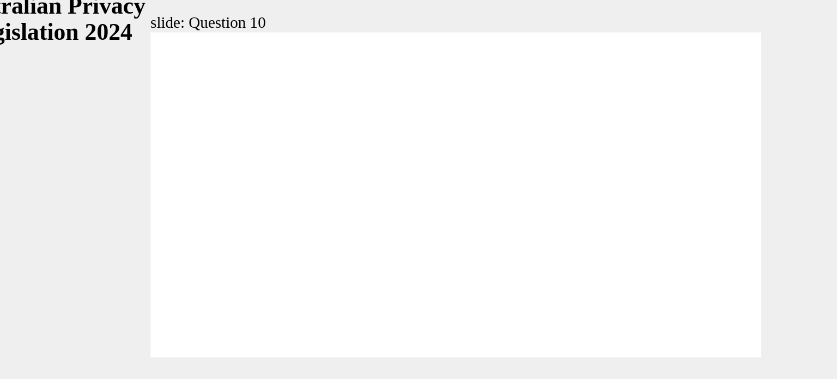
radio input "true"
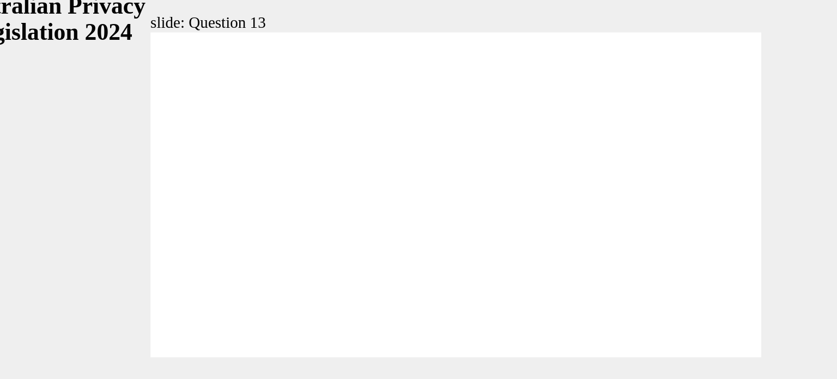
checkbox input "true"
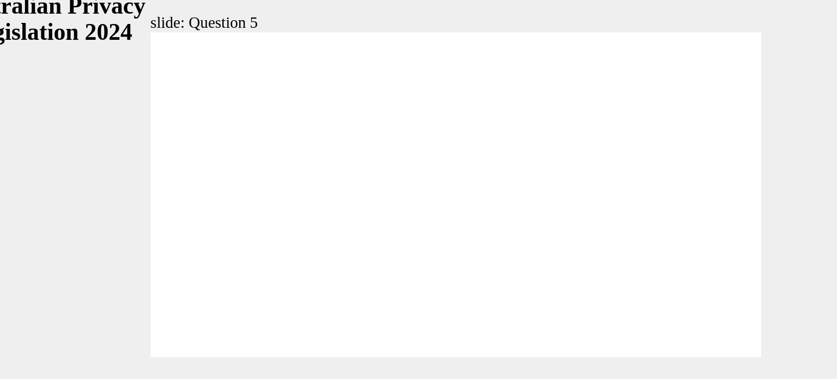
radio input "true"
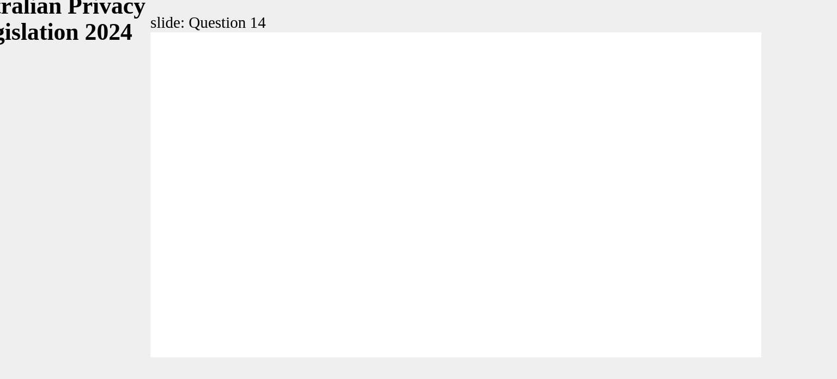
radio input "true"
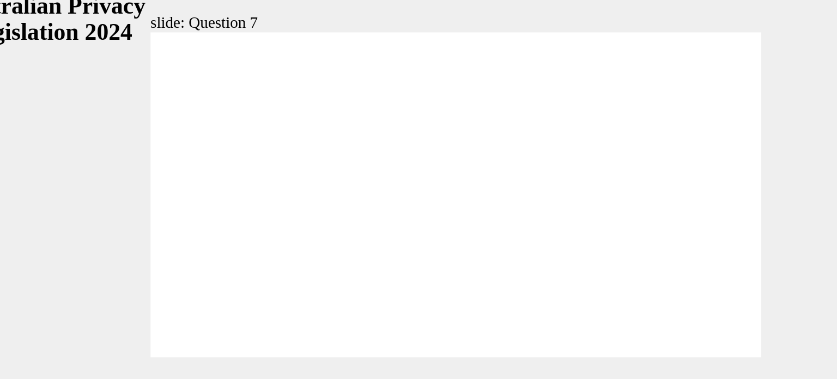
radio input "true"
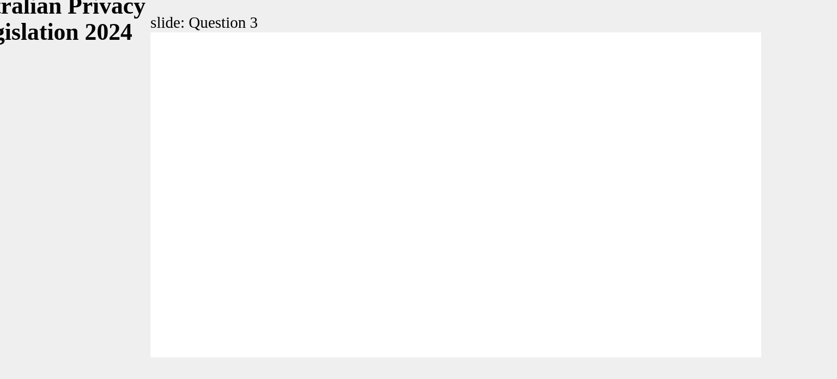
checkbox input "true"
radio input "false"
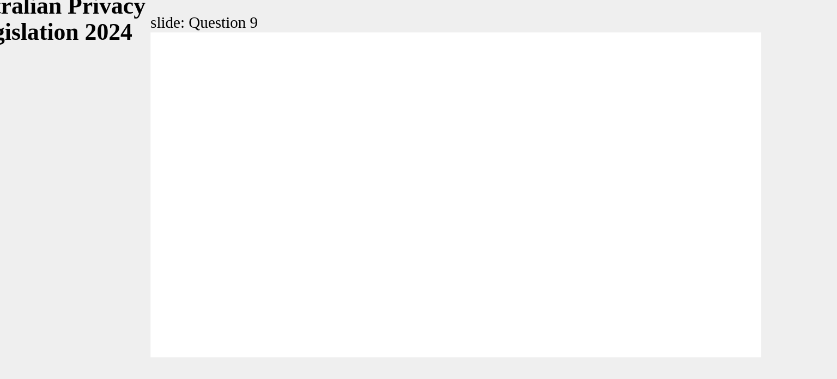
radio input "true"
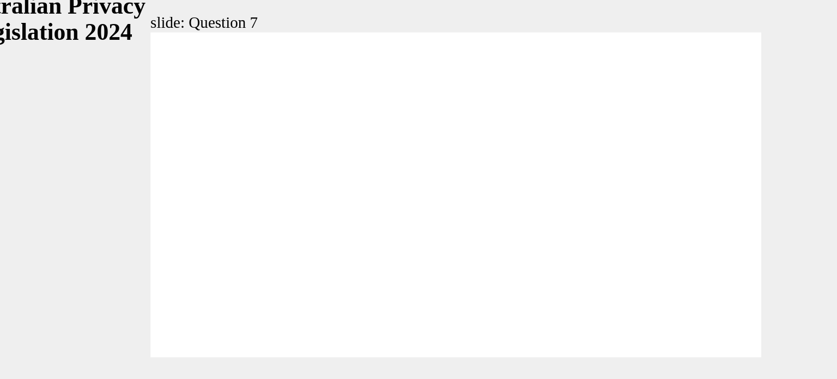
radio input "true"
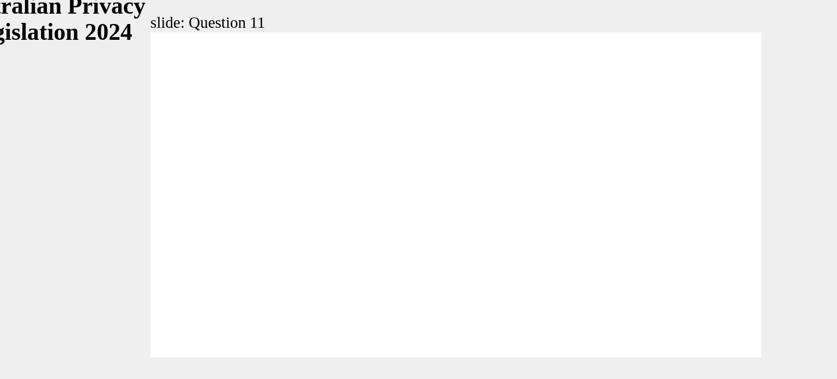
radio input "true"
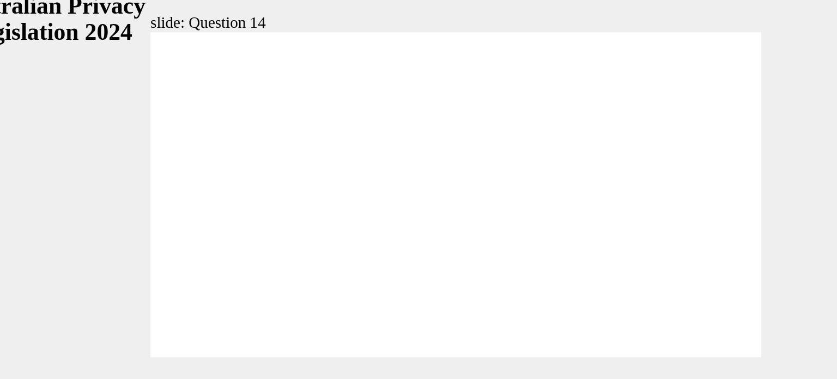
radio input "true"
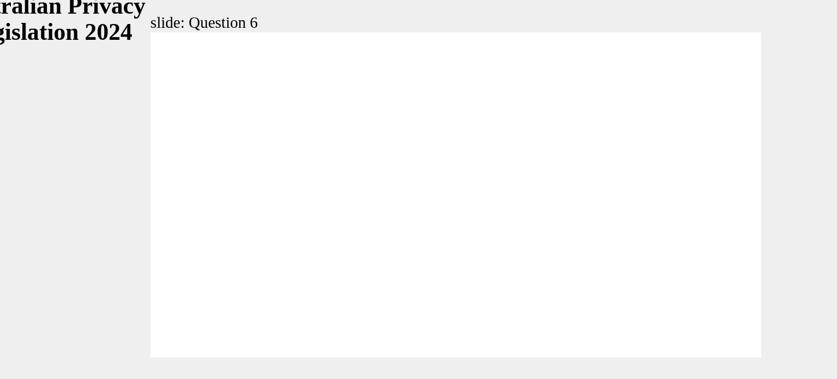
radio input "true"
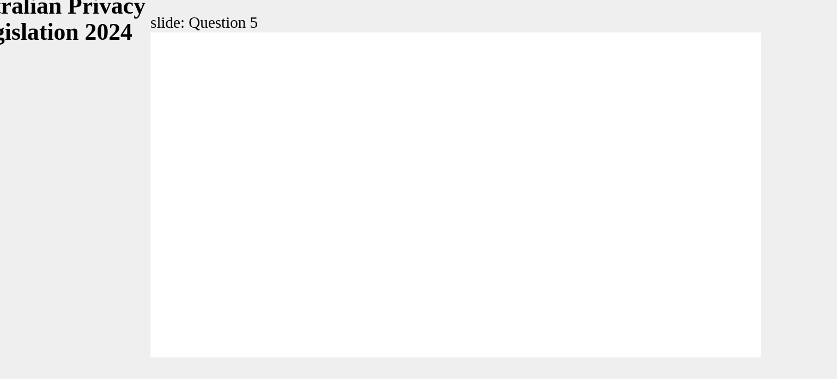
radio input "true"
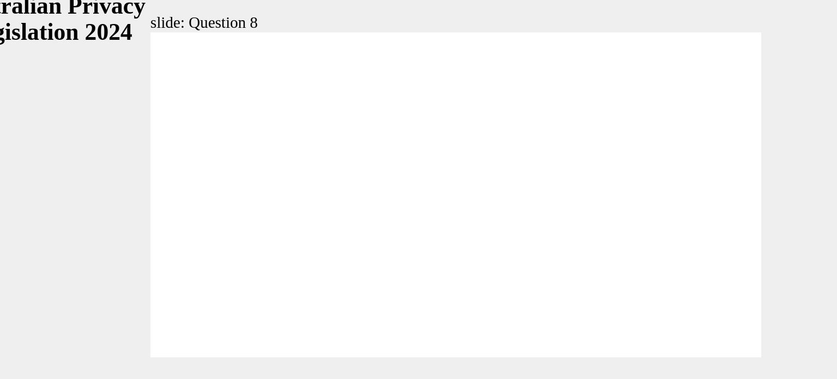
checkbox input "true"
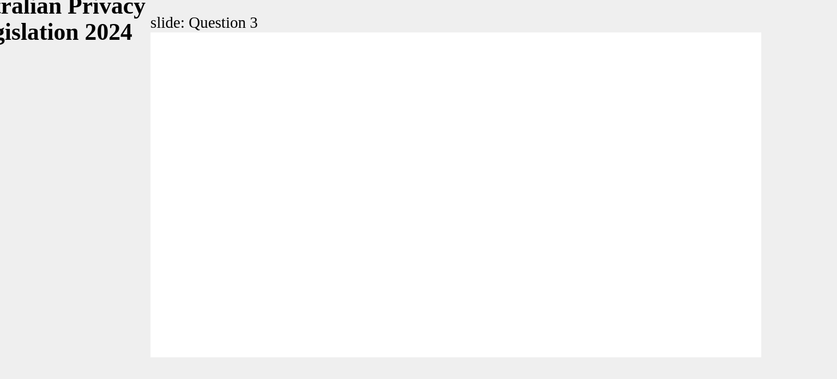
checkbox input "true"
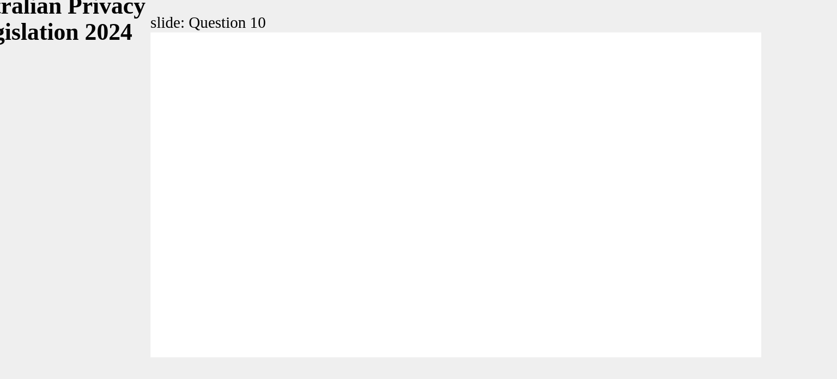
radio input "true"
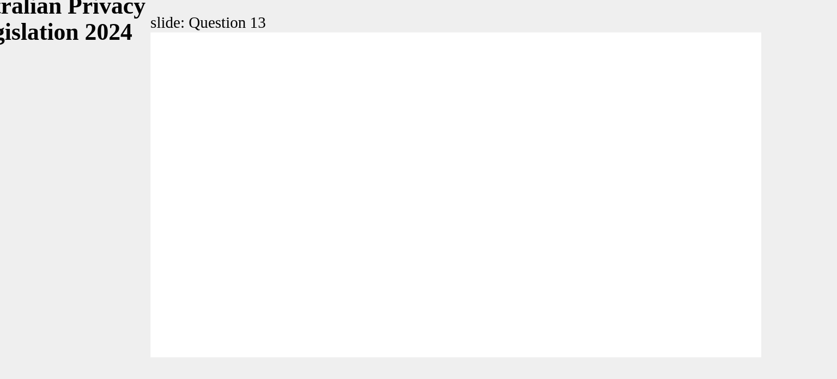
radio input "true"
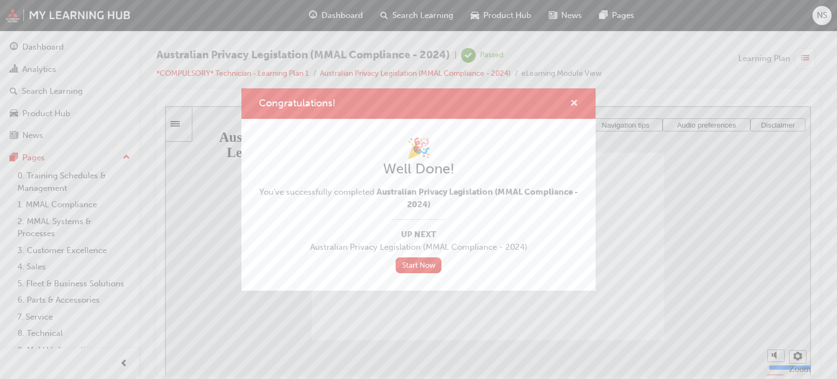
click at [573, 99] on span "cross-icon" at bounding box center [574, 104] width 8 height 10
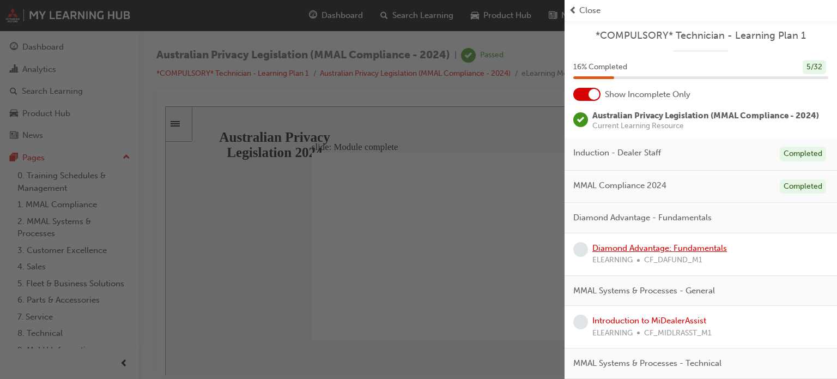
click at [654, 250] on link "Diamond Advantage: Fundamentals" at bounding box center [659, 248] width 135 height 10
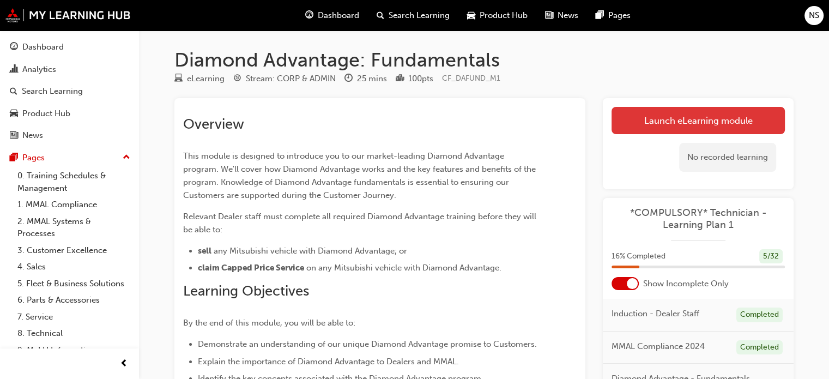
click at [717, 116] on link "Launch eLearning module" at bounding box center [697, 120] width 173 height 27
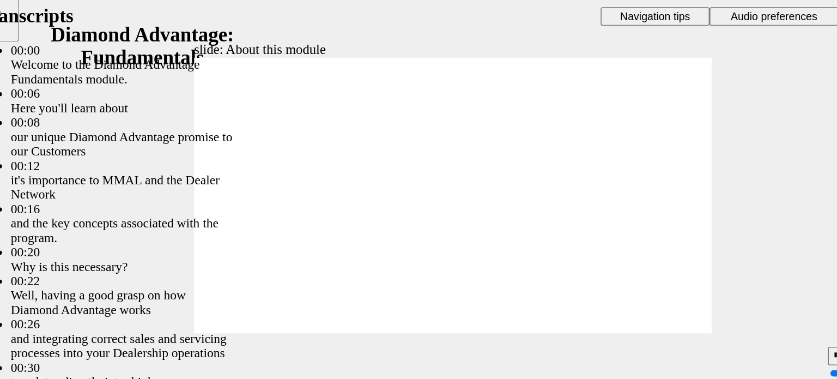
click at [393, 242] on section "Playback Speed 2 1.75 1.5 1.25 0.75" at bounding box center [302, 240] width 646 height 35
type input "45"
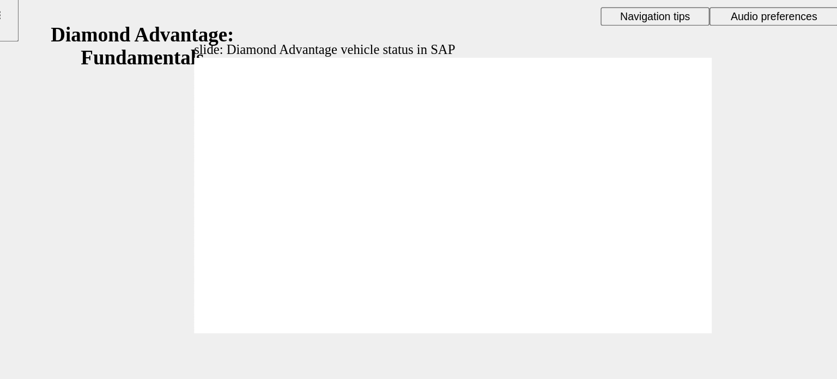
checkbox input "true"
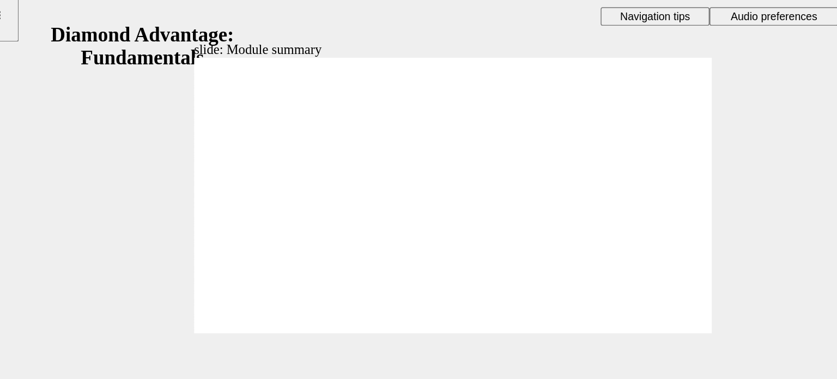
checkbox input "true"
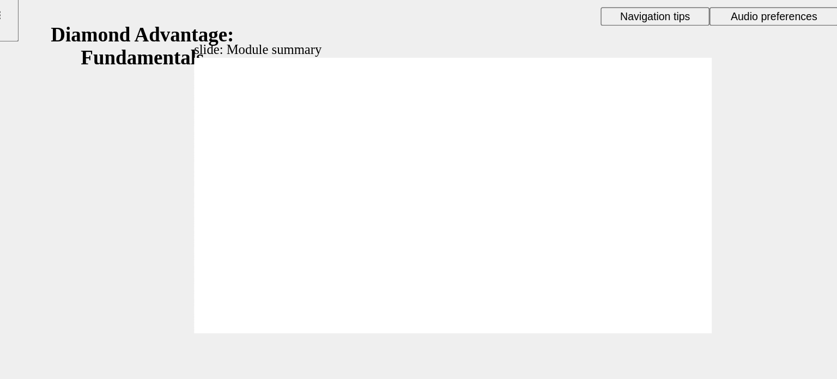
checkbox input "true"
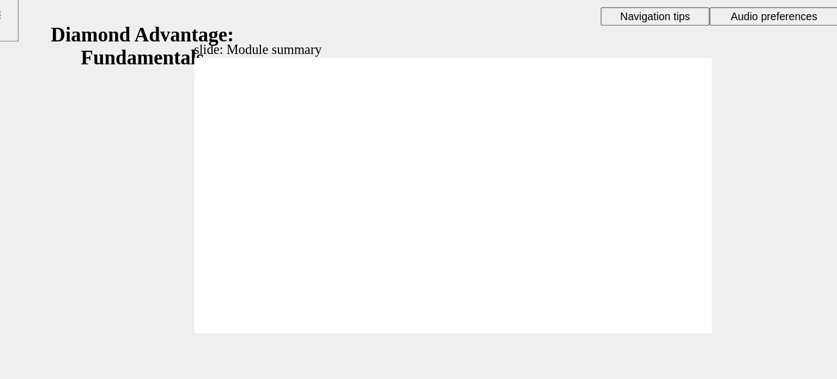
checkbox input "false"
drag, startPoint x: 293, startPoint y: 143, endPoint x: 293, endPoint y: 115, distance: 27.8
checkbox input "false"
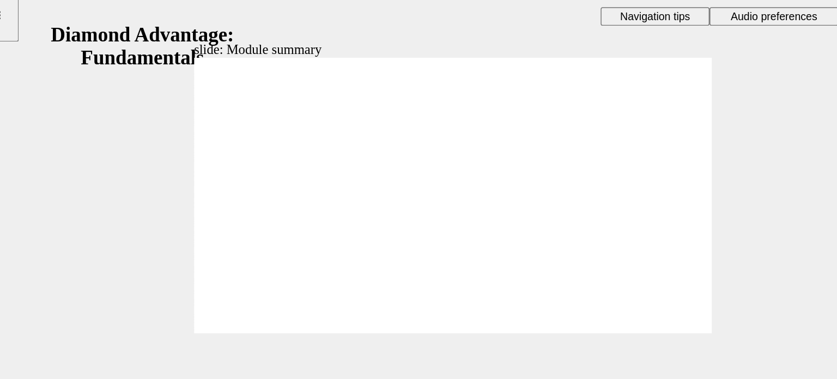
checkbox input "false"
checkbox input "true"
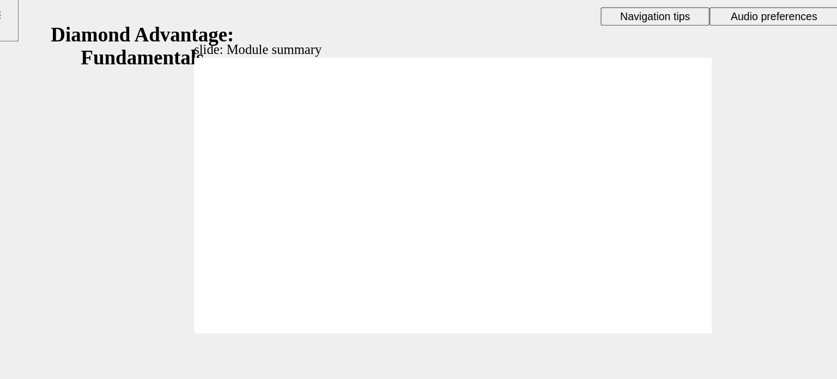
checkbox input "true"
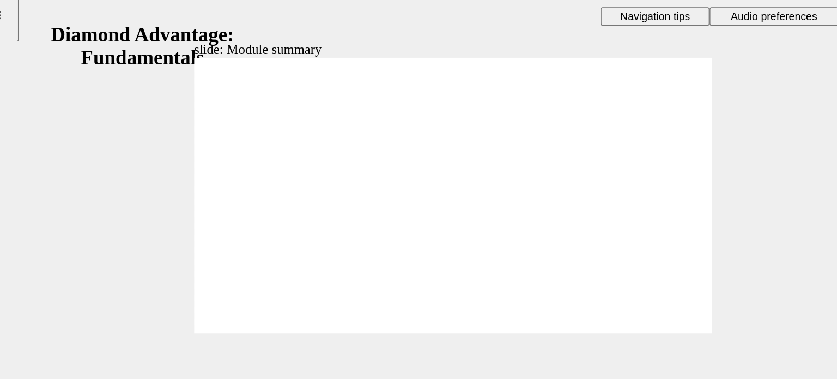
checkbox input "true"
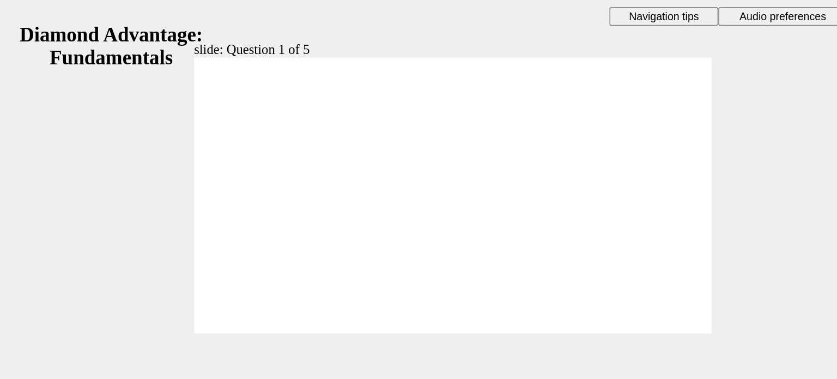
drag, startPoint x: 324, startPoint y: 186, endPoint x: 253, endPoint y: 161, distance: 75.0
drag, startPoint x: 239, startPoint y: 180, endPoint x: 350, endPoint y: 164, distance: 112.3
drag, startPoint x: 325, startPoint y: 159, endPoint x: 402, endPoint y: 159, distance: 76.3
drag, startPoint x: 386, startPoint y: 184, endPoint x: 317, endPoint y: 153, distance: 75.6
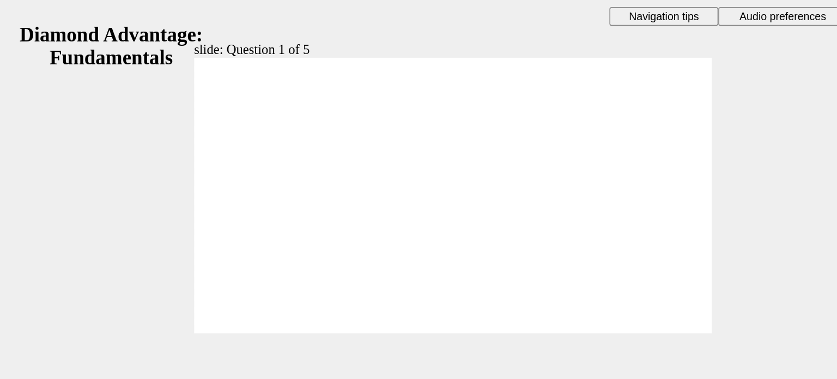
radio input "true"
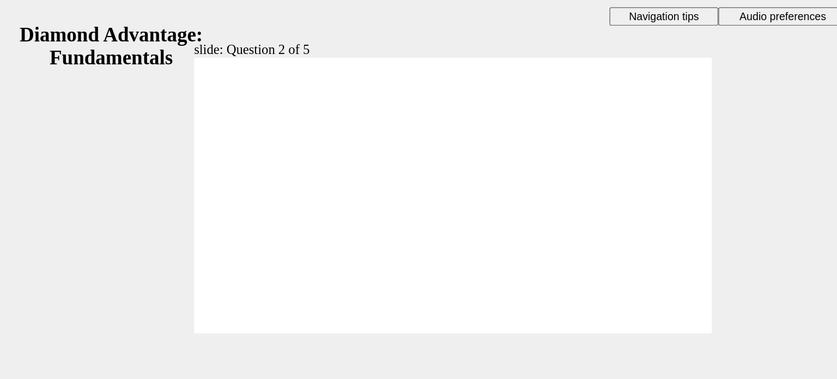
radio input "true"
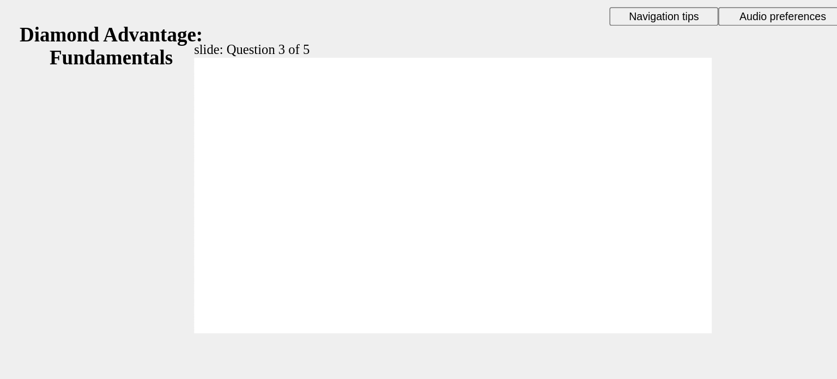
checkbox input "true"
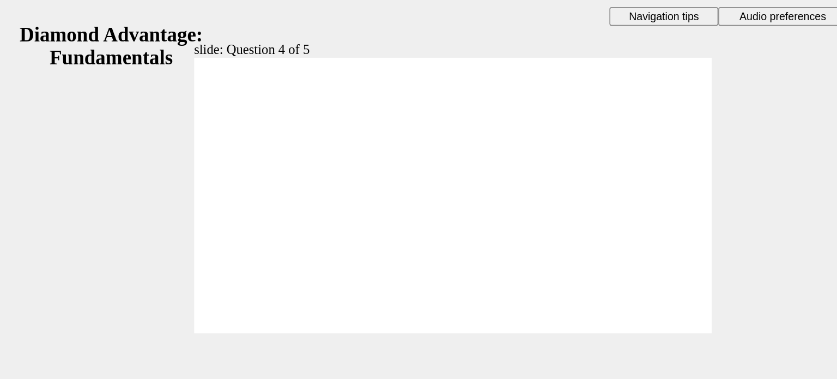
radio input "true"
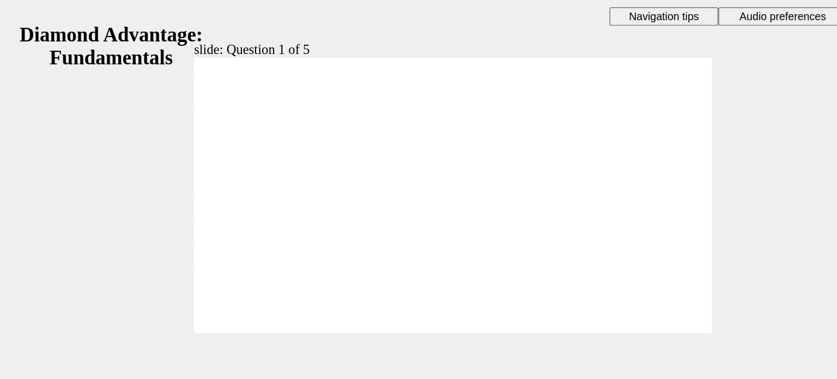
drag, startPoint x: 247, startPoint y: 178, endPoint x: 379, endPoint y: 152, distance: 134.4
drag, startPoint x: 305, startPoint y: 153, endPoint x: 372, endPoint y: 156, distance: 67.1
drag, startPoint x: 326, startPoint y: 180, endPoint x: 248, endPoint y: 157, distance: 81.7
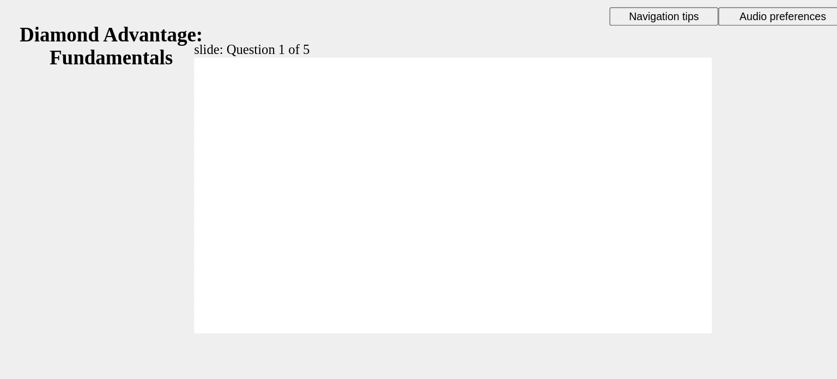
drag, startPoint x: 363, startPoint y: 177, endPoint x: 292, endPoint y: 159, distance: 73.6
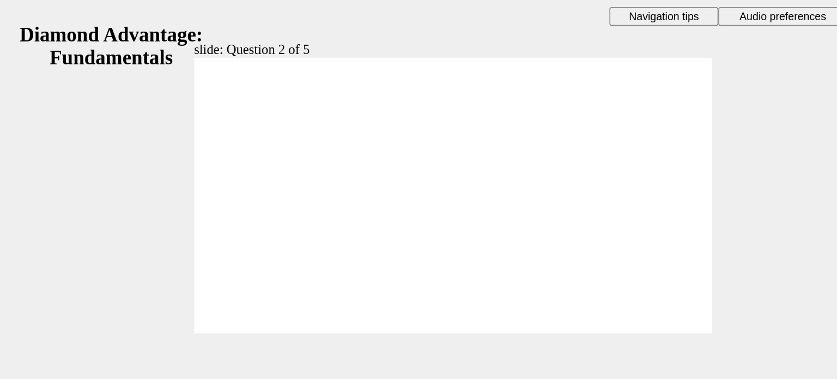
radio input "true"
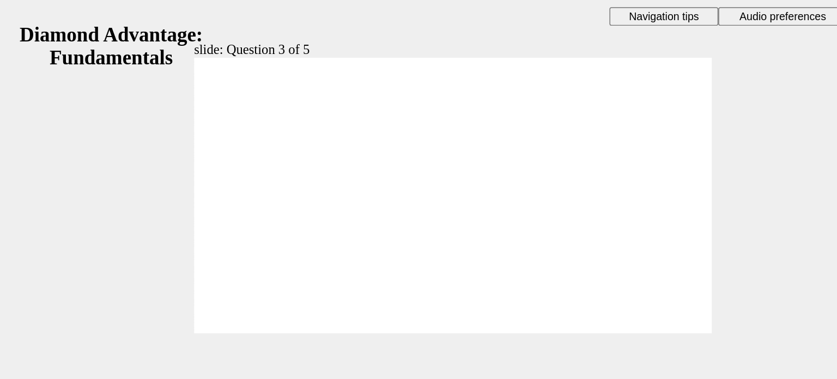
radio input "true"
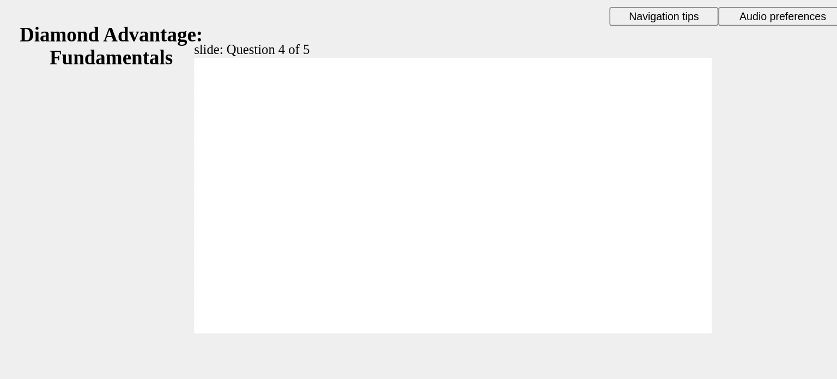
checkbox input "true"
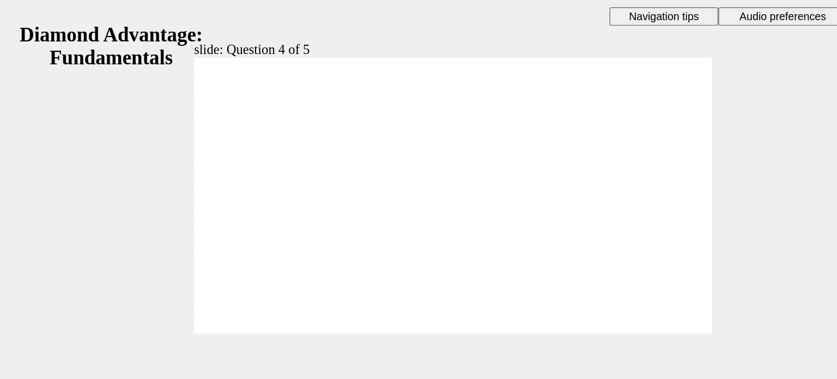
radio input "true"
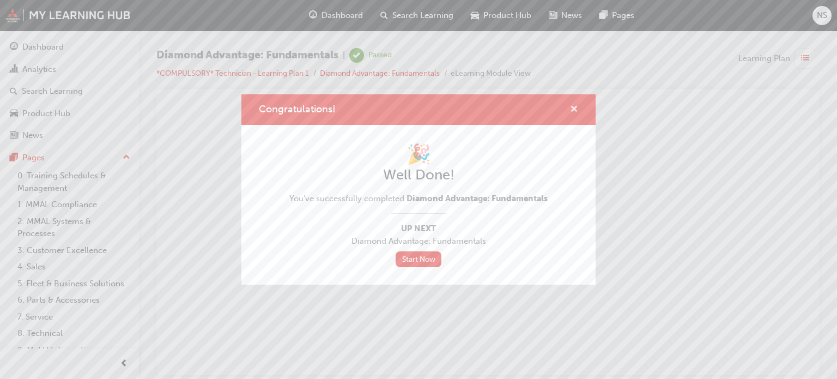
click at [570, 114] on button "Congratulations!" at bounding box center [574, 110] width 8 height 14
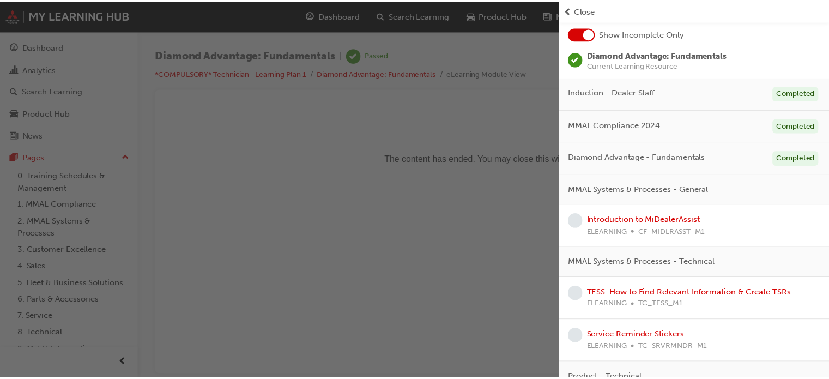
scroll to position [59, 0]
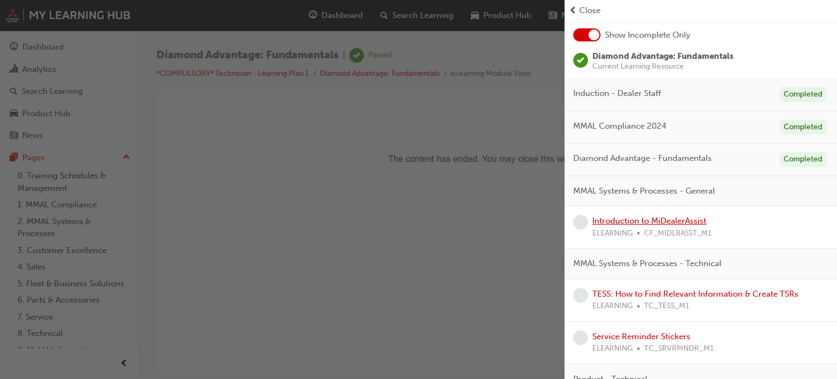
click at [659, 220] on link "Introduction to MiDealerAssist" at bounding box center [649, 221] width 114 height 10
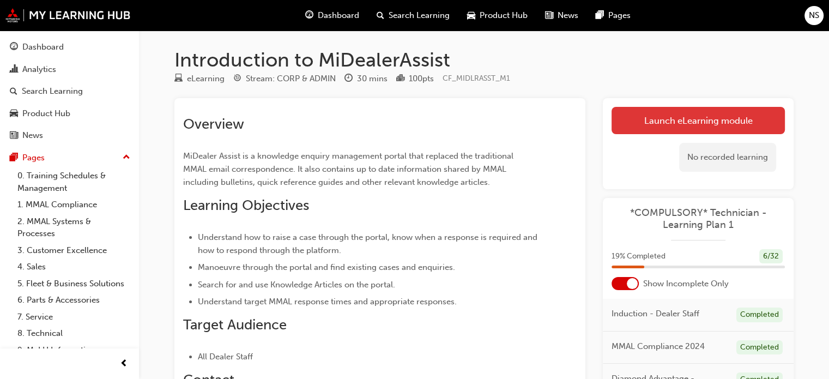
click at [698, 127] on link "Launch eLearning module" at bounding box center [697, 120] width 173 height 27
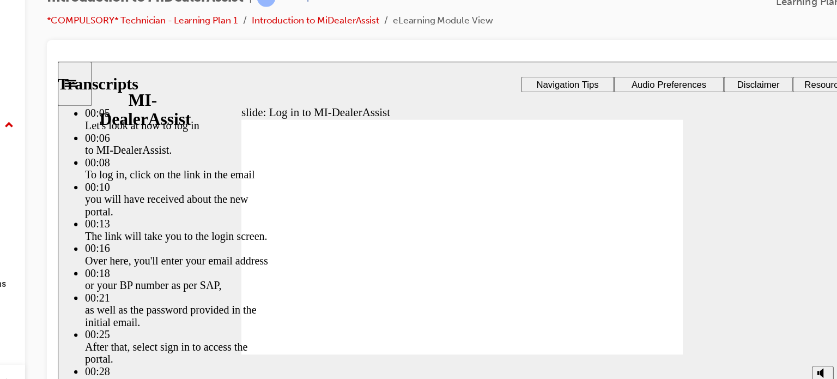
type input "42"
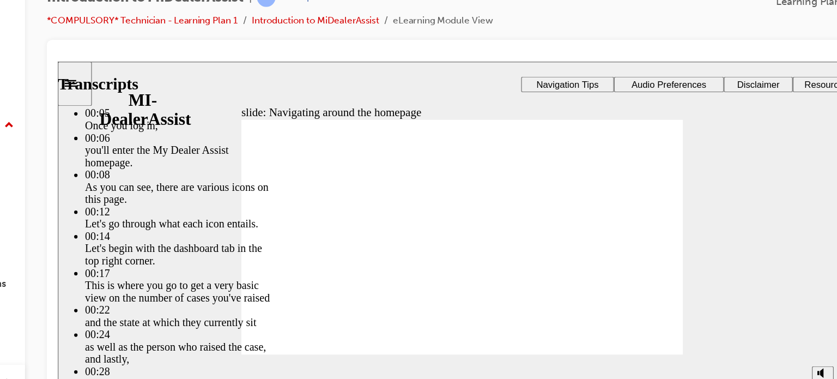
type input "144"
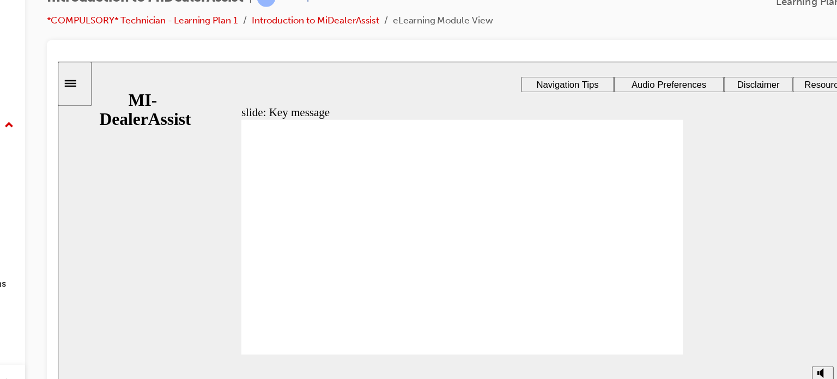
radio input "true"
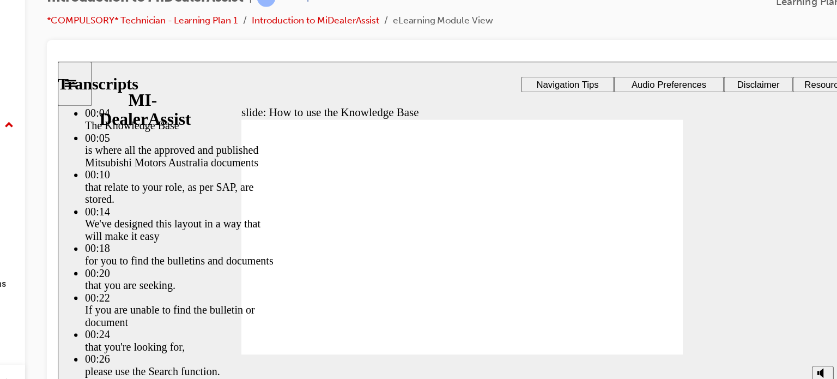
type input "51"
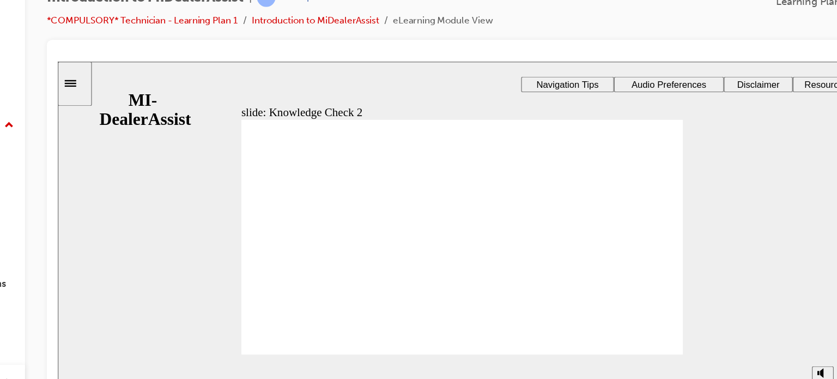
radio input "true"
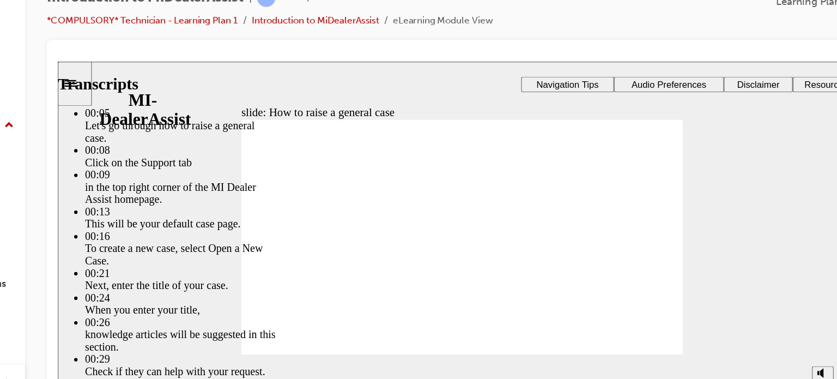
type input "85"
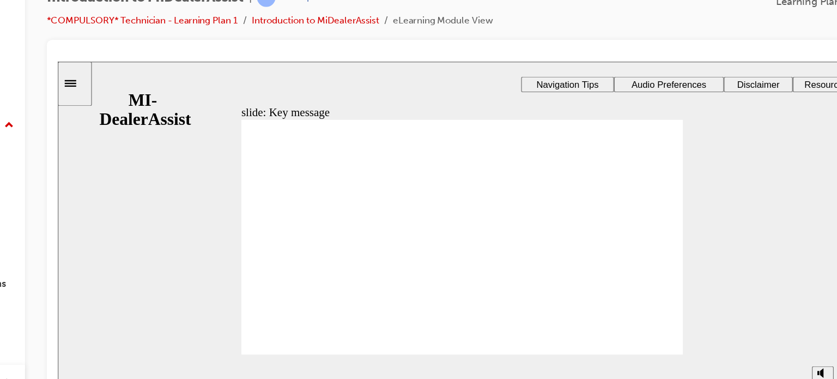
checkbox input "true"
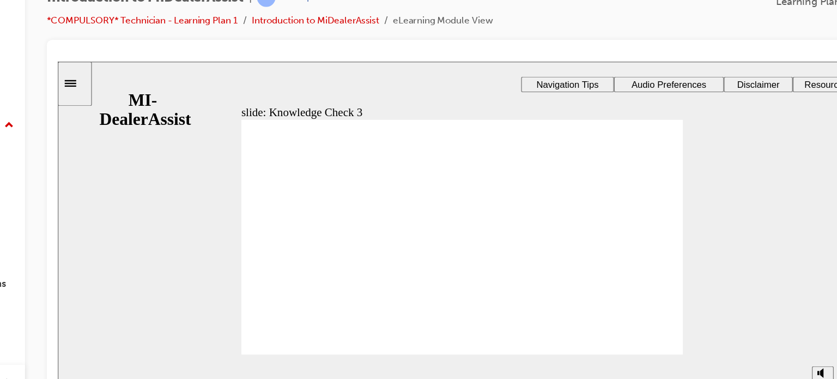
checkbox input "true"
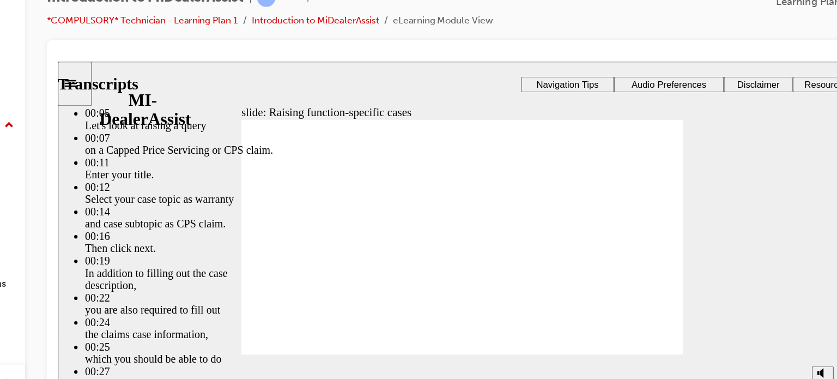
type input "77"
type input "50"
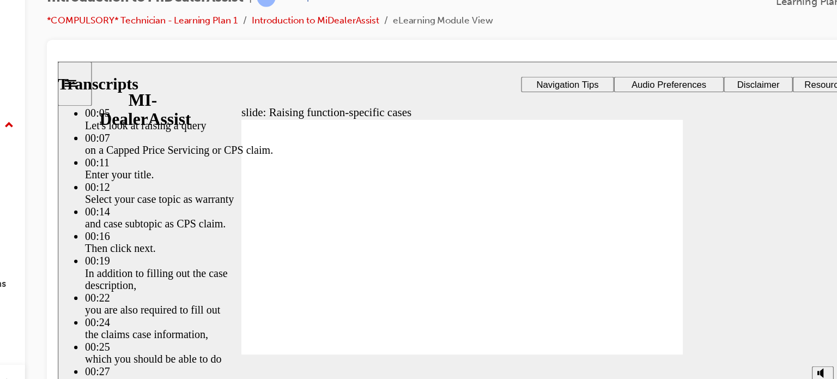
type input "77"
type input "46"
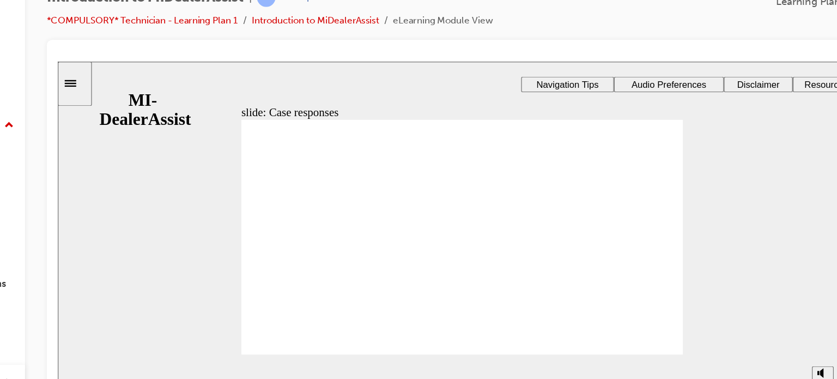
radio input "true"
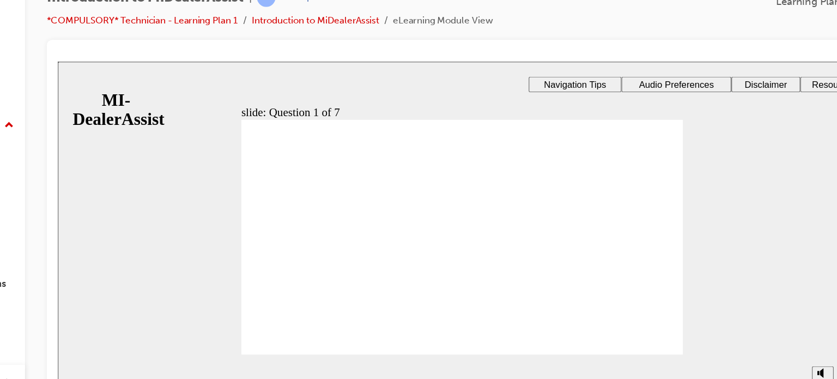
radio input "true"
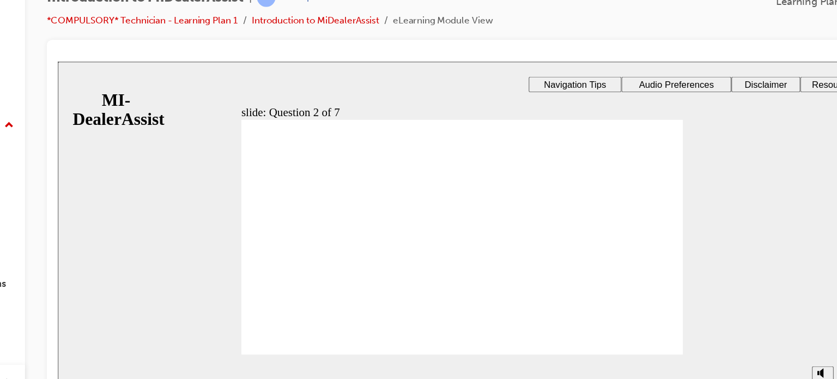
radio input "true"
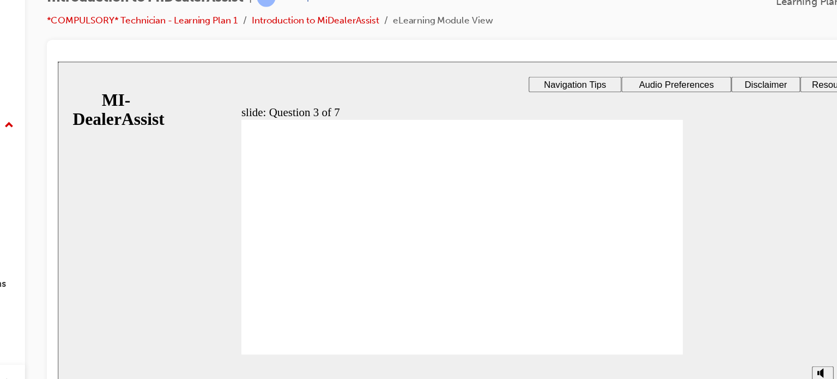
radio input "true"
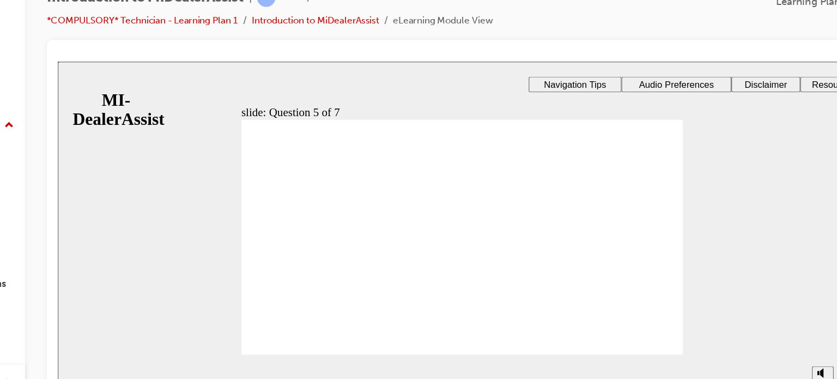
radio input "true"
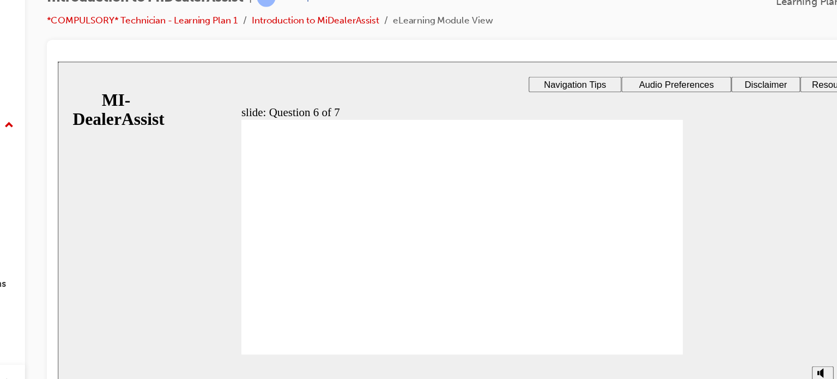
checkbox input "true"
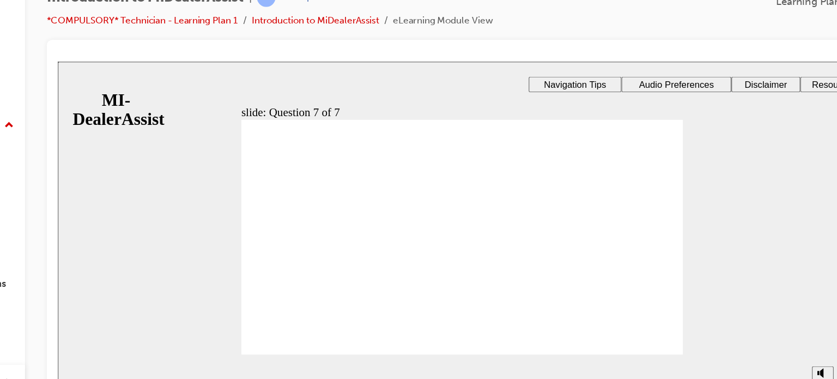
radio input "true"
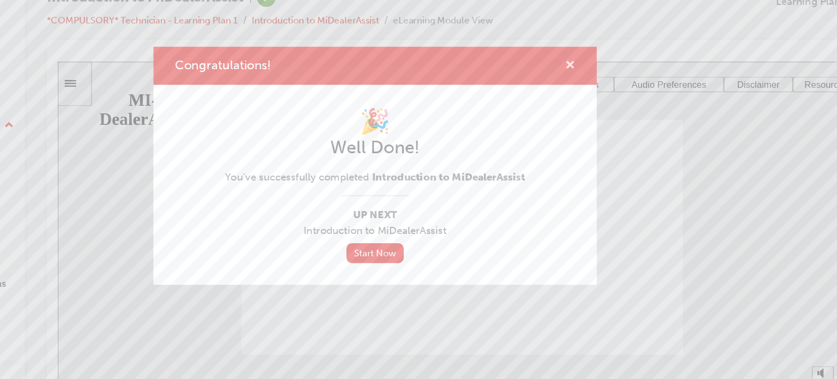
click at [574, 110] on span "cross-icon" at bounding box center [574, 110] width 8 height 10
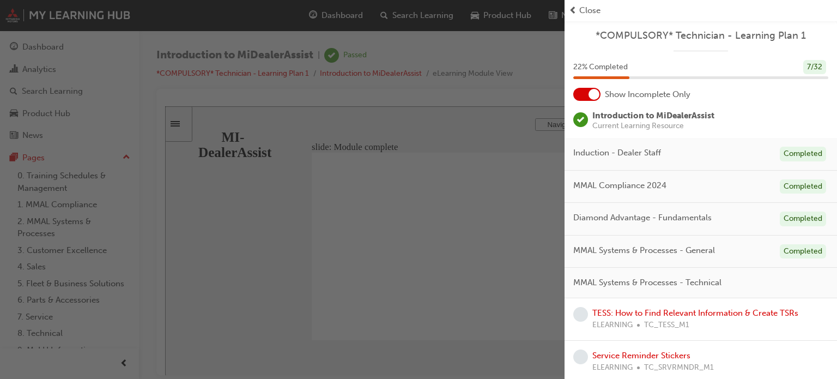
click at [594, 10] on span "Close" at bounding box center [589, 10] width 21 height 13
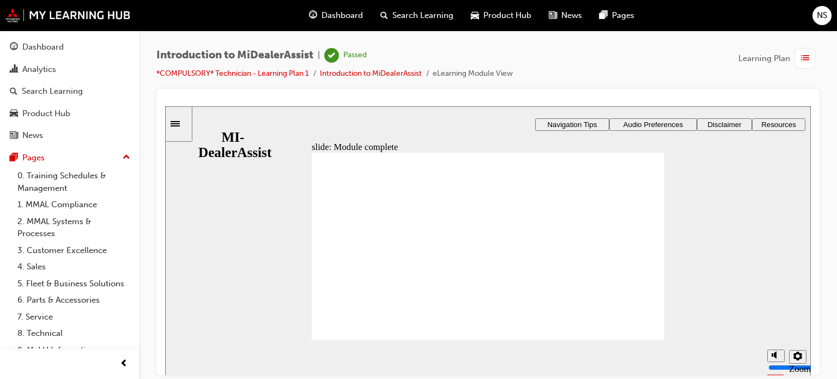
click at [822, 21] on span "NS" at bounding box center [822, 15] width 10 height 13
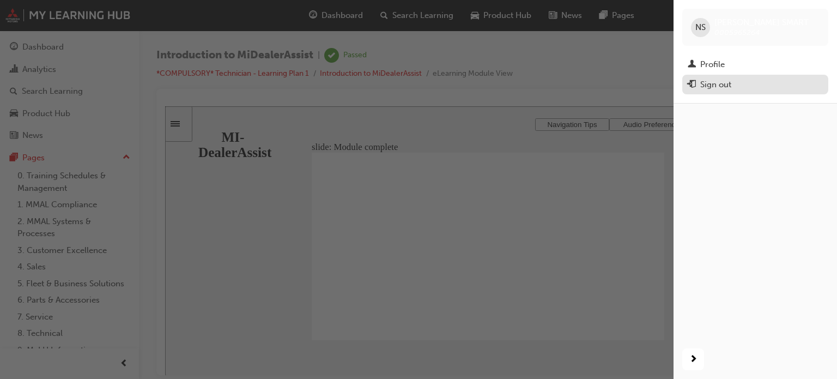
click at [726, 81] on div "Sign out" at bounding box center [715, 84] width 31 height 13
